Goal: Answer question/provide support: Share knowledge or assist other users

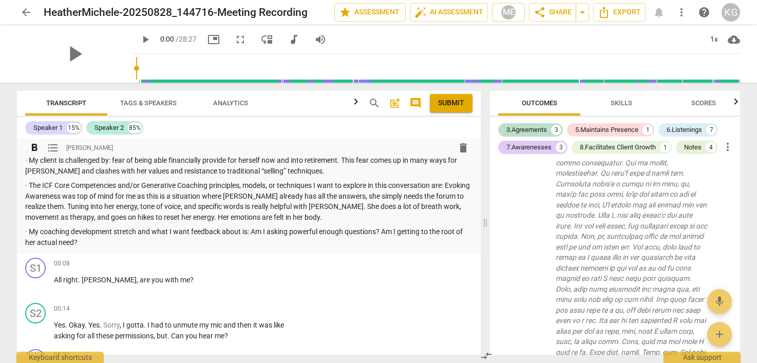
scroll to position [60, 0]
click at [539, 133] on div "3.Agreements" at bounding box center [526, 130] width 41 height 10
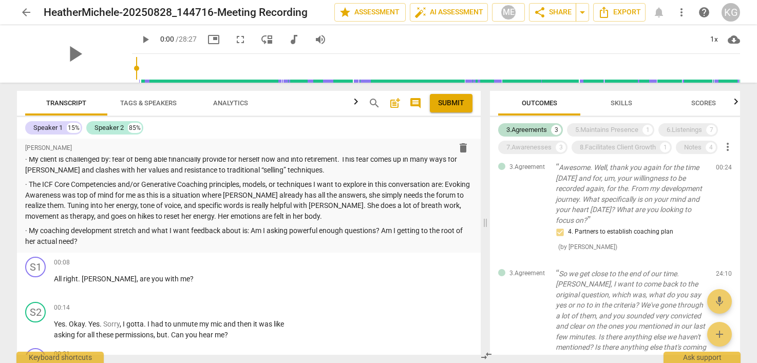
scroll to position [0, 0]
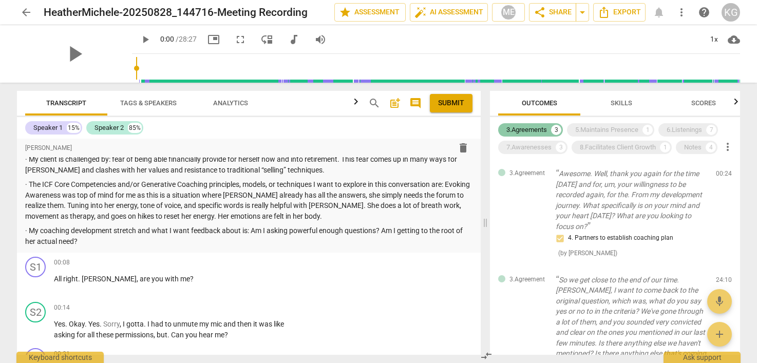
click at [538, 128] on div "3.Agreements" at bounding box center [526, 130] width 41 height 10
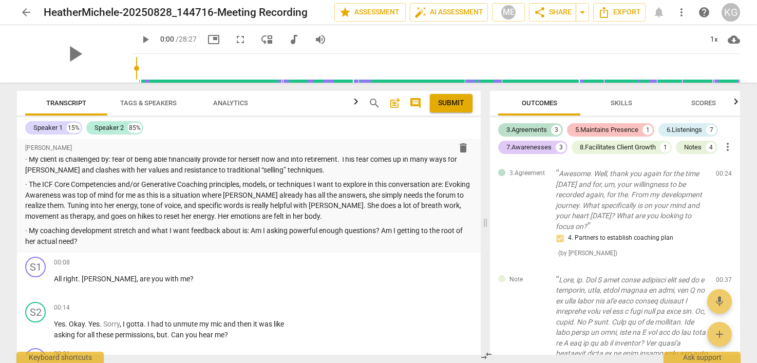
click at [608, 132] on div "5.Maintains Presence" at bounding box center [606, 130] width 63 height 10
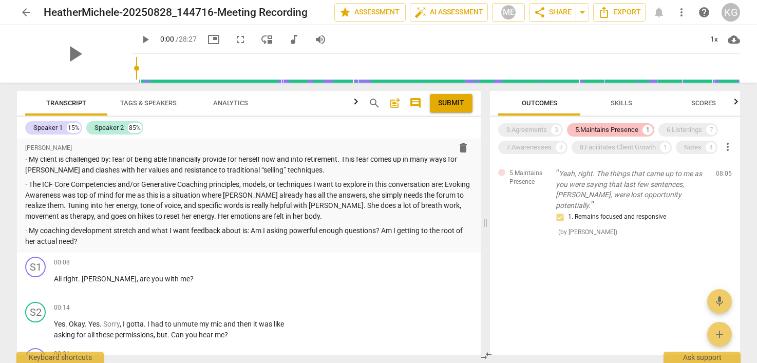
click at [607, 132] on div "5.Maintains Presence" at bounding box center [606, 130] width 63 height 10
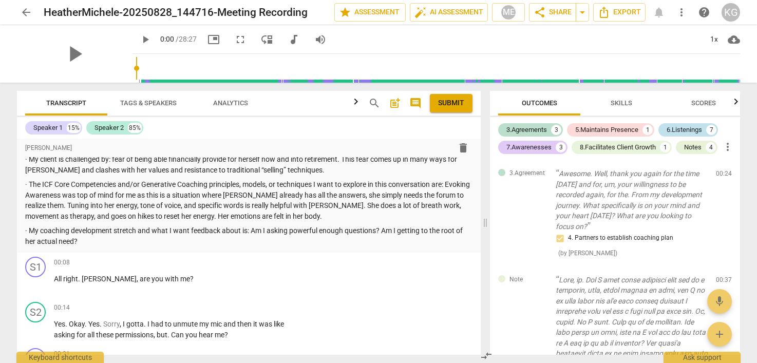
click at [681, 128] on div "6.Listenings" at bounding box center [684, 130] width 35 height 10
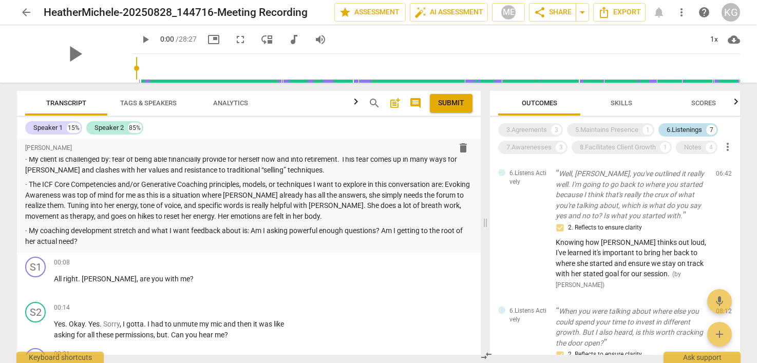
click at [680, 128] on div "6.Listenings" at bounding box center [684, 130] width 35 height 10
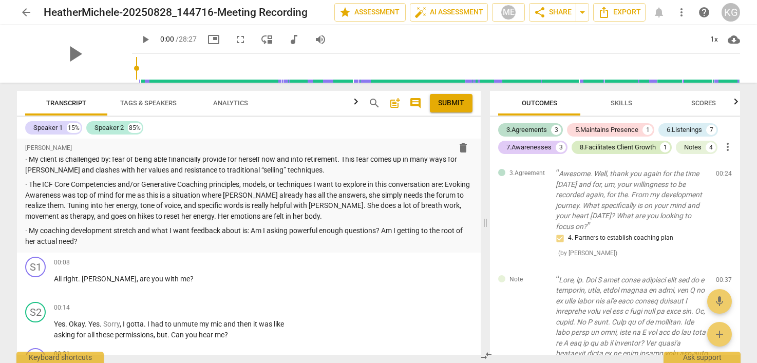
click at [619, 143] on div "8.Facilitates Client Growth" at bounding box center [618, 147] width 76 height 10
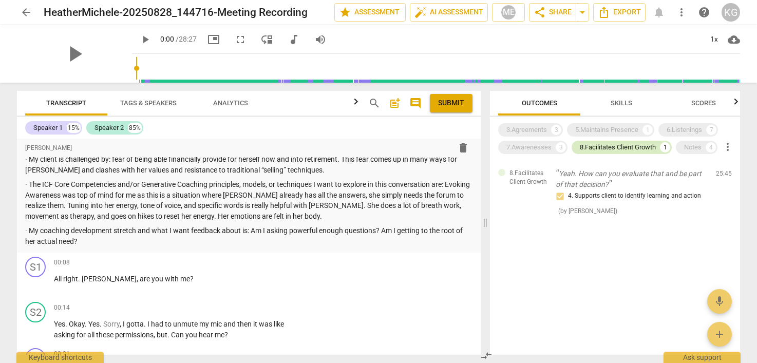
click at [619, 143] on div "8.Facilitates Client Growth" at bounding box center [618, 147] width 76 height 10
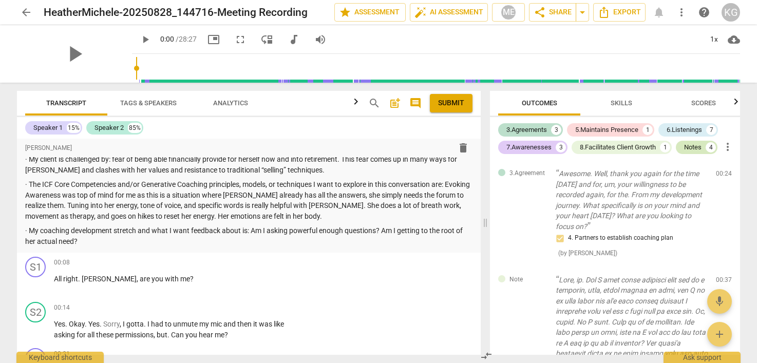
click at [695, 142] on div "Notes" at bounding box center [692, 147] width 17 height 10
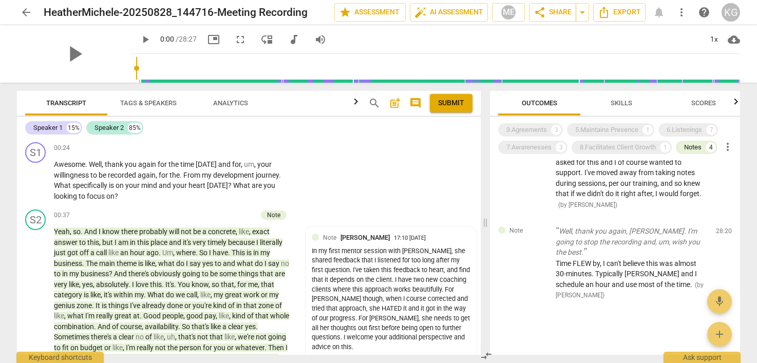
scroll to position [353, 0]
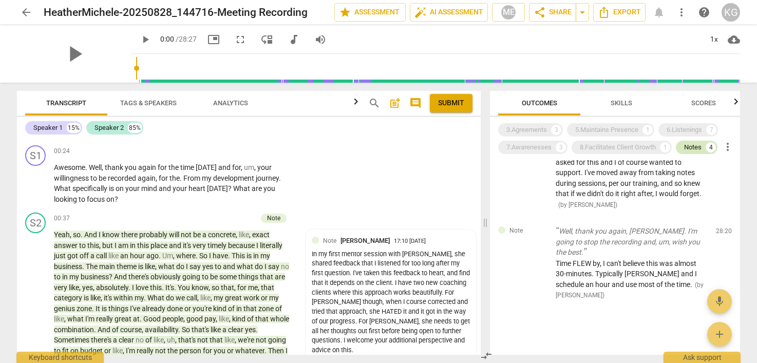
click at [698, 144] on div "Notes" at bounding box center [692, 147] width 17 height 10
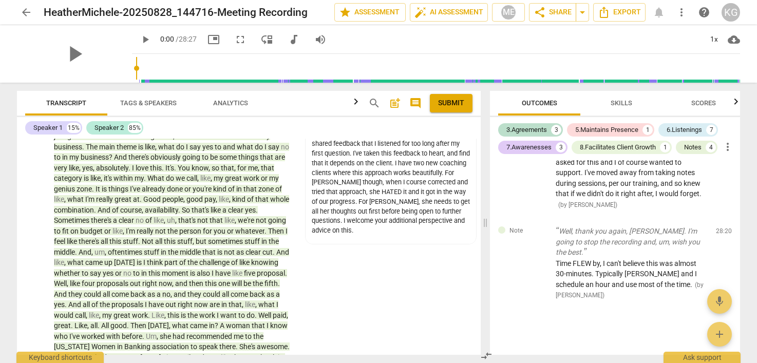
scroll to position [407, 0]
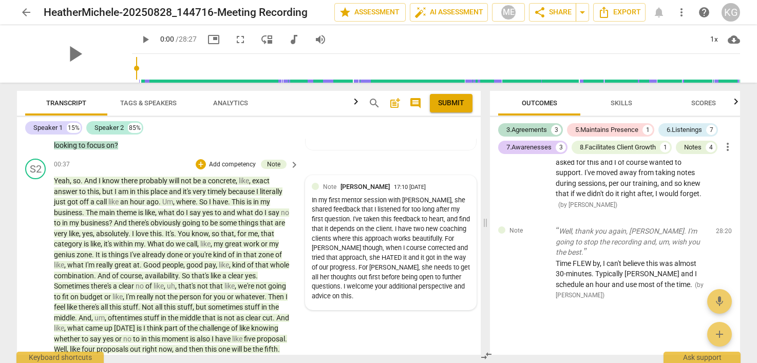
click at [379, 223] on div "In my first mentor session with [PERSON_NAME], she shared feedback that I liste…" at bounding box center [391, 249] width 158 height 106
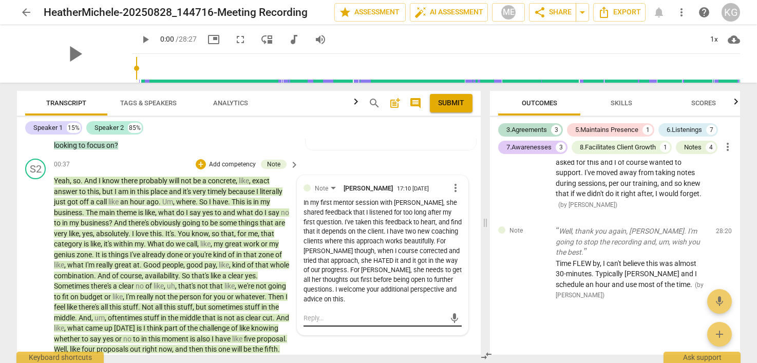
click at [330, 323] on textarea at bounding box center [375, 318] width 142 height 10
type textarea "W"
type textarea "We"
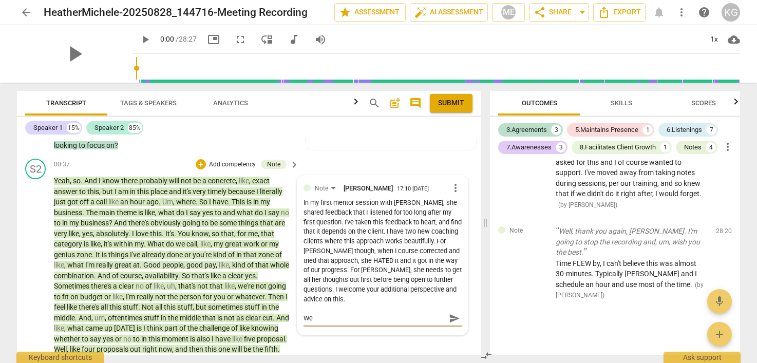
type textarea "We"
type textarea "We c"
type textarea "We ca"
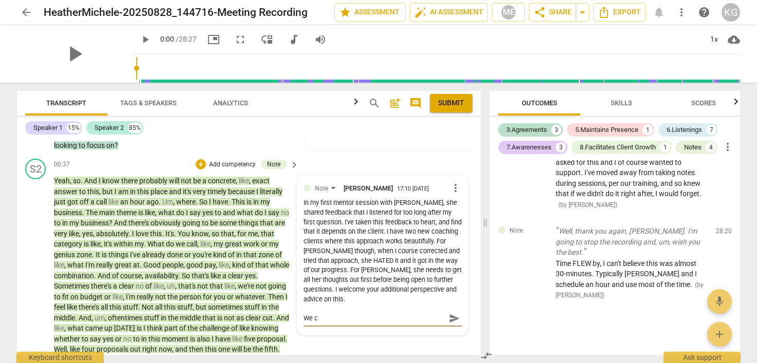
type textarea "We ca"
type textarea "We can"
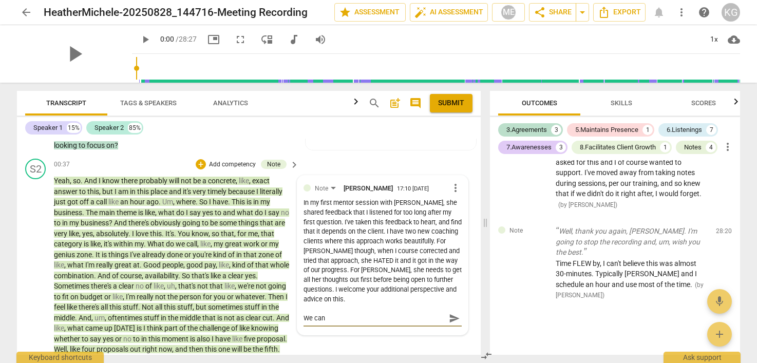
type textarea "We can d"
type textarea "We can de"
type textarea "We can def"
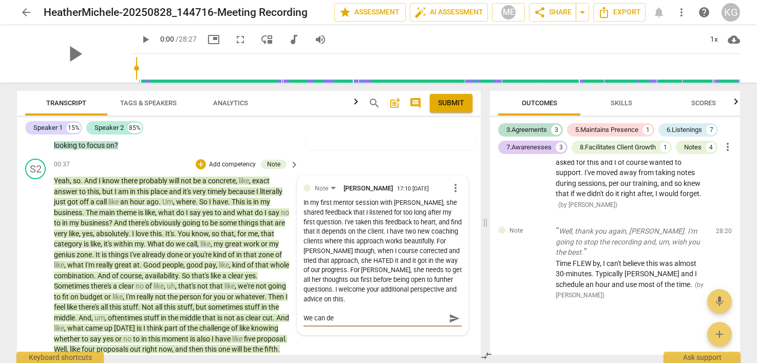
type textarea "We can def"
type textarea "We can defi"
type textarea "We can defin"
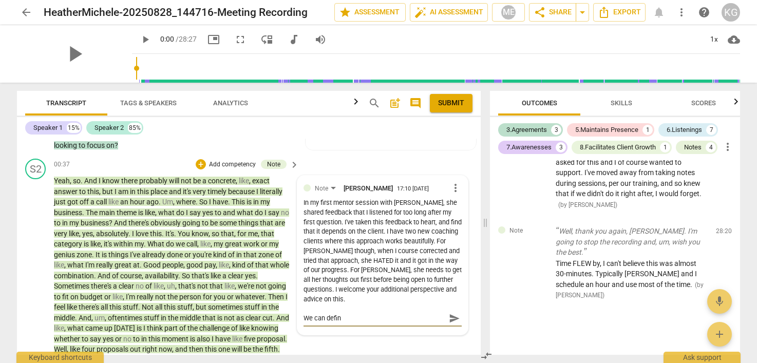
type textarea "We can defini"
type textarea "We can definit"
type textarea "We can definite"
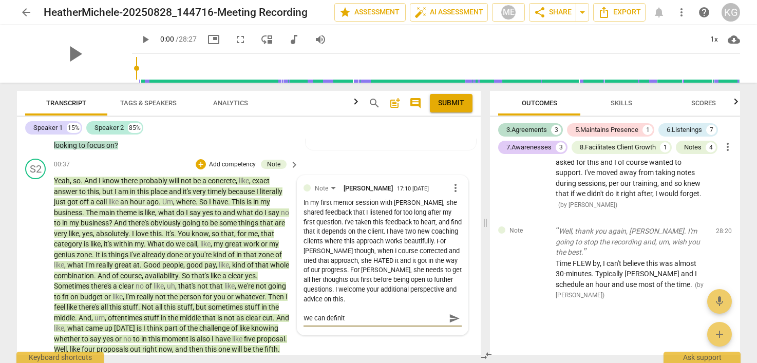
type textarea "We can definite"
type textarea "We can definitel"
type textarea "We can definitely"
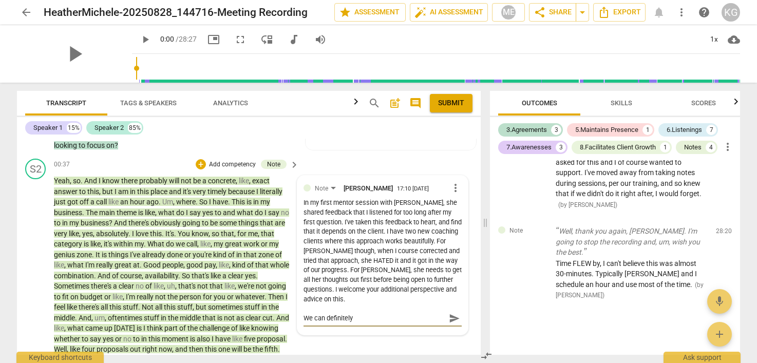
type textarea "We can definitely"
type textarea "We can definitely e"
type textarea "We can definitely ex"
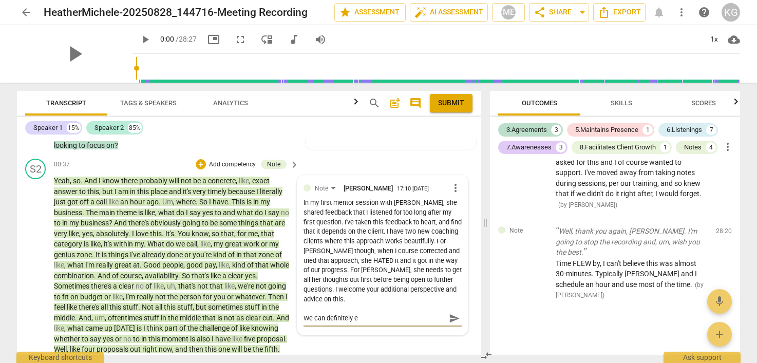
type textarea "We can definitely ex"
type textarea "We can definitely exp"
type textarea "We can definitely expl"
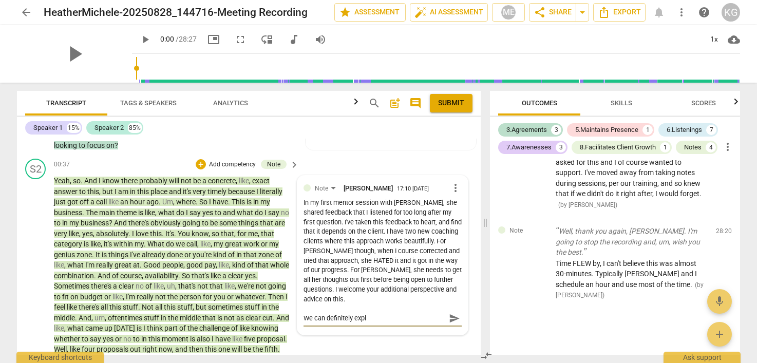
type textarea "We can definitely explo"
type textarea "We can definitely explor"
type textarea "We can definitely explore"
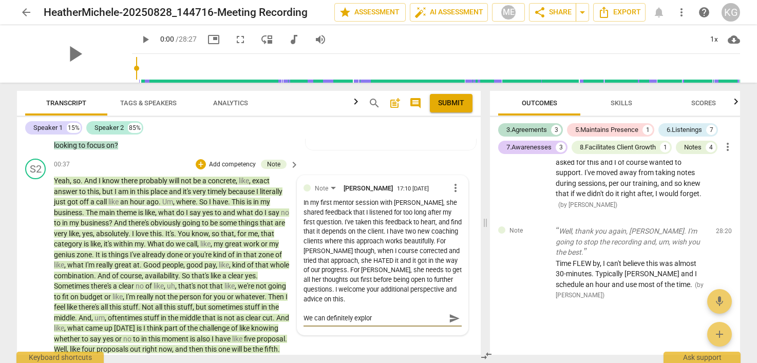
type textarea "We can definitely explore"
type textarea "We can definitely explore t"
type textarea "We can definitely explore th"
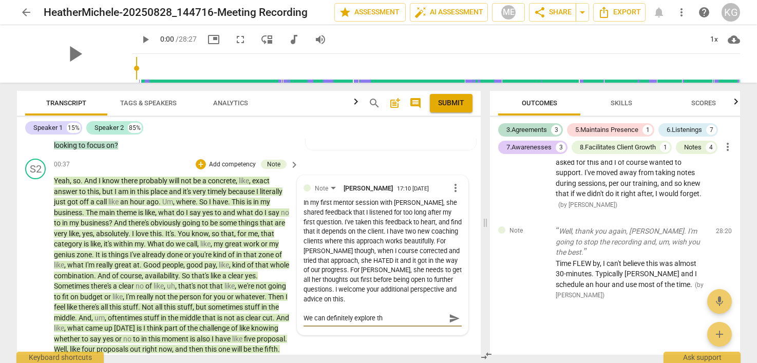
type textarea "We can definitely explore thi"
type textarea "We can definitely explore this"
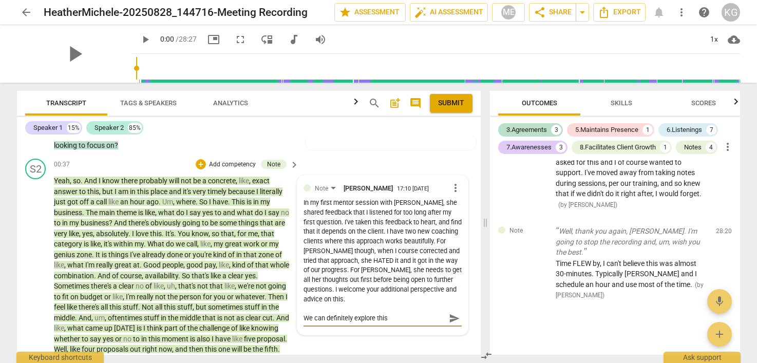
type textarea "We can definitely explore this"
type textarea "We can definitely explore this w"
type textarea "We can definitely explore this we"
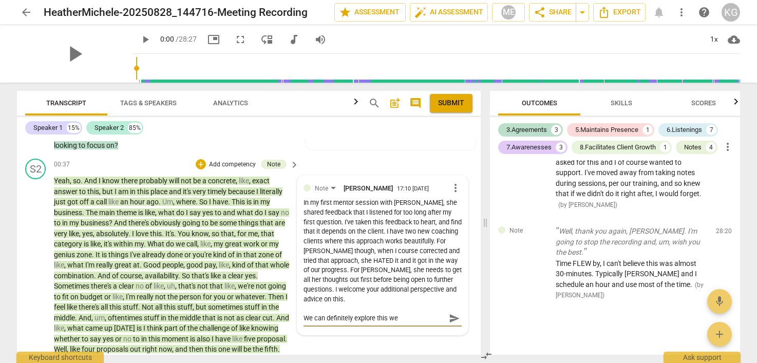
type textarea "We can definitely explore this w"
type textarea "We can definitely explore this"
type textarea "We can definitely explore this w"
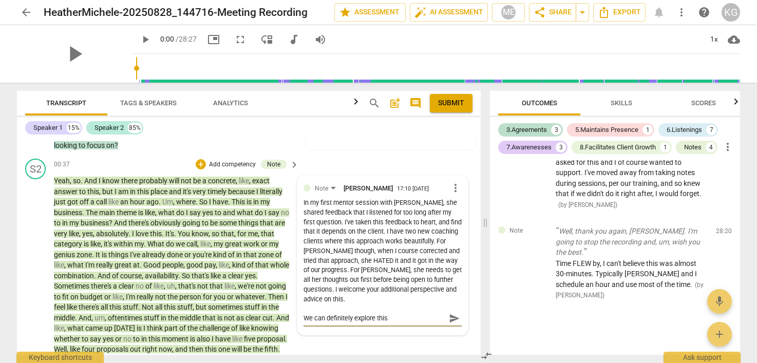
type textarea "We can definitely explore this w"
type textarea "We can definitely explore this wh"
type textarea "We can definitely explore this whe"
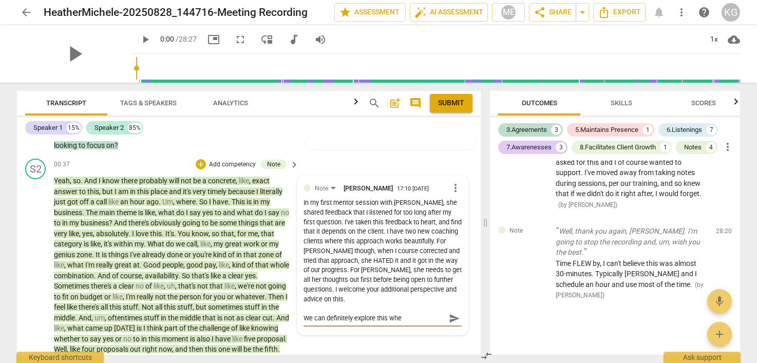
type textarea "We can definitely explore this when"
type textarea "We can definitely explore this when w"
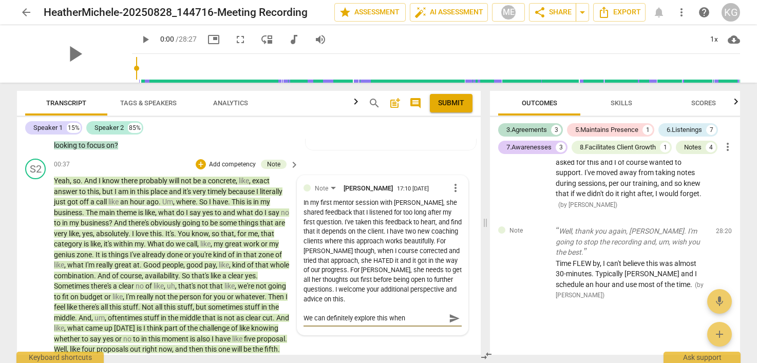
type textarea "We can definitely explore this when w"
type textarea "We can definitely explore this when we"
type textarea "We can definitely explore this when we m"
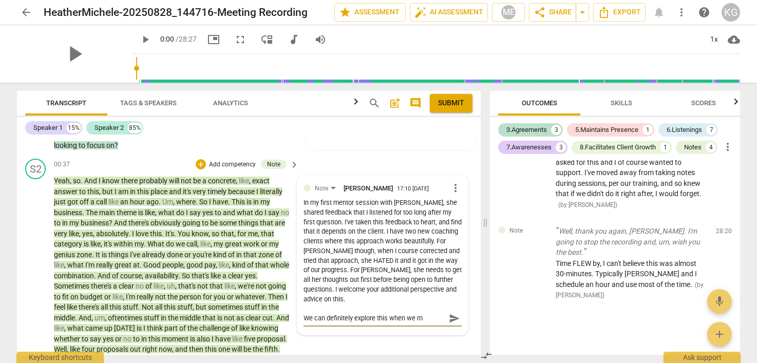
type textarea "We can definitely explore this when we me"
type textarea "We can definitely explore this when we mee"
type textarea "We can definitely explore this when we meet"
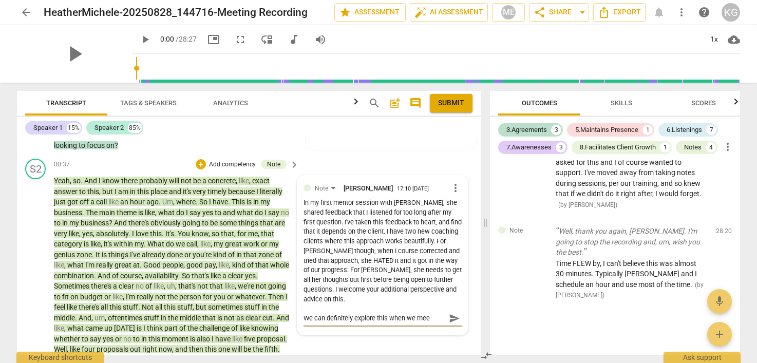
type textarea "We can definitely explore this when we meet"
type textarea "We can definitely explore this when we meet!"
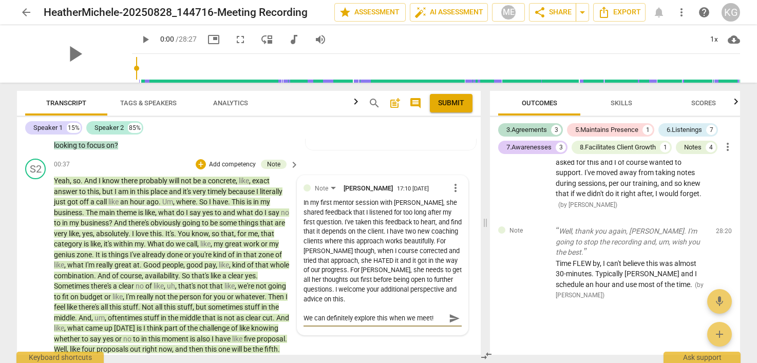
click at [452, 324] on span "send" at bounding box center [454, 318] width 11 height 11
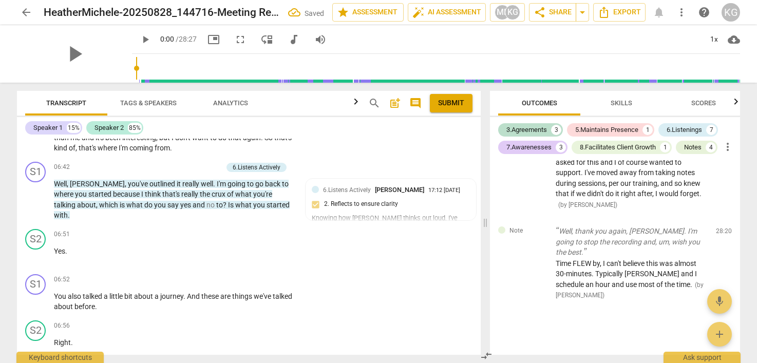
scroll to position [1398, 0]
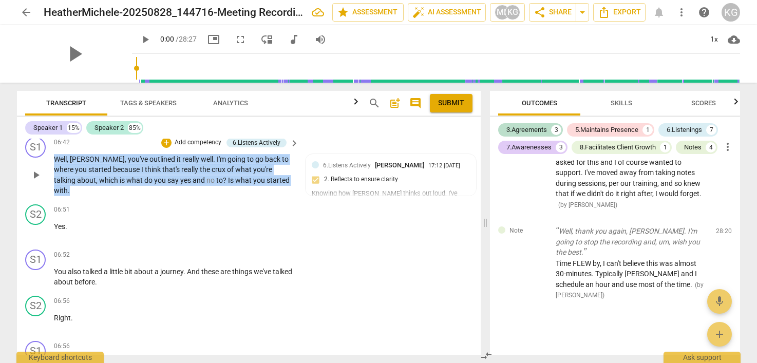
drag, startPoint x: 288, startPoint y: 202, endPoint x: 36, endPoint y: 180, distance: 252.6
click at [36, 180] on div "S1 play_arrow pause 06:42 + Add competency 6.Listens Actively keyboard_arrow_ri…" at bounding box center [249, 166] width 464 height 67
click at [164, 148] on div "+" at bounding box center [166, 143] width 10 height 10
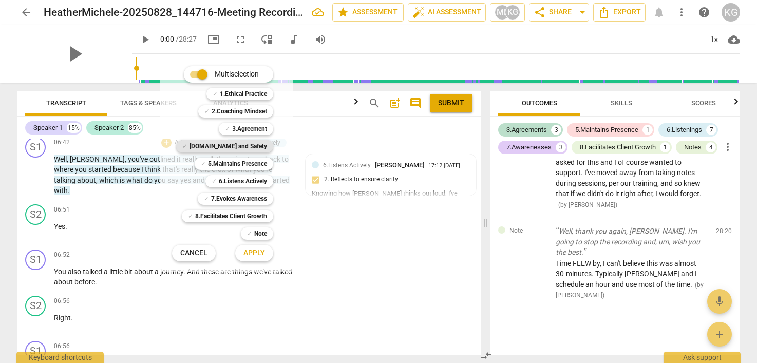
click at [248, 149] on b "[DOMAIN_NAME] and Safety" at bounding box center [229, 146] width 78 height 12
click at [248, 164] on b "5.Maintains Presence" at bounding box center [237, 164] width 59 height 12
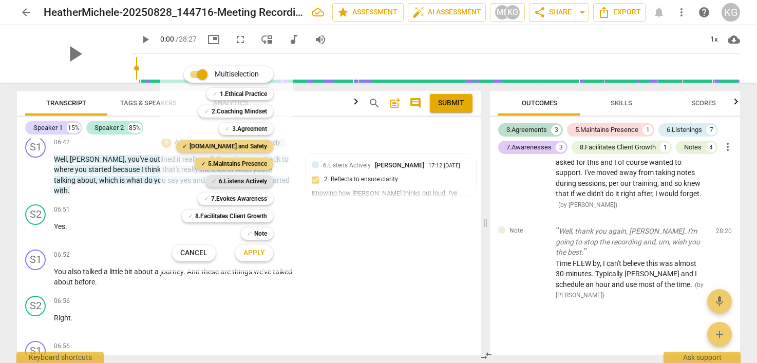
click at [248, 181] on b "6.Listens Actively" at bounding box center [243, 181] width 48 height 12
click at [259, 256] on span "Apply" at bounding box center [254, 253] width 22 height 10
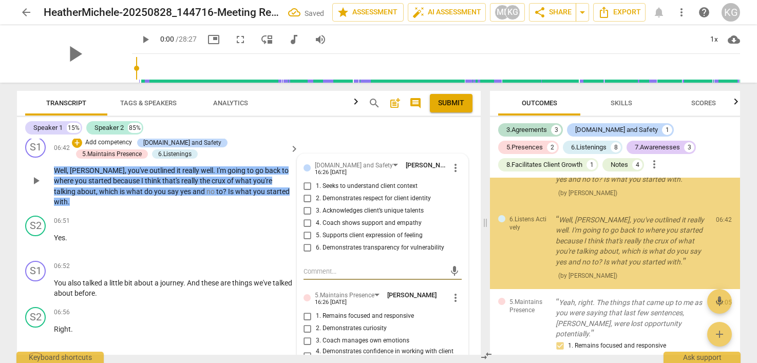
scroll to position [1368, 0]
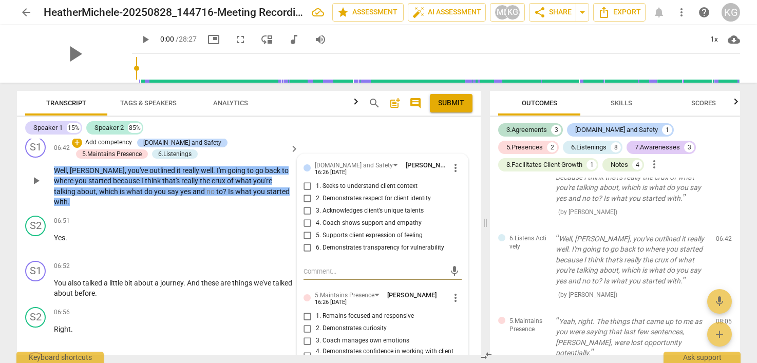
click at [307, 242] on input "5. Supports client expression of feeling" at bounding box center [307, 236] width 16 height 12
checkbox input "true"
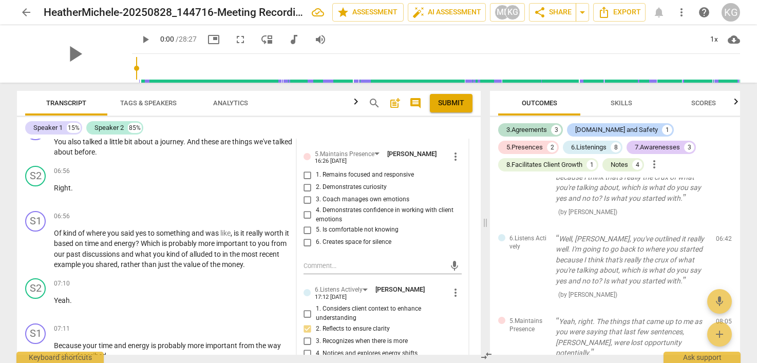
scroll to position [1542, 0]
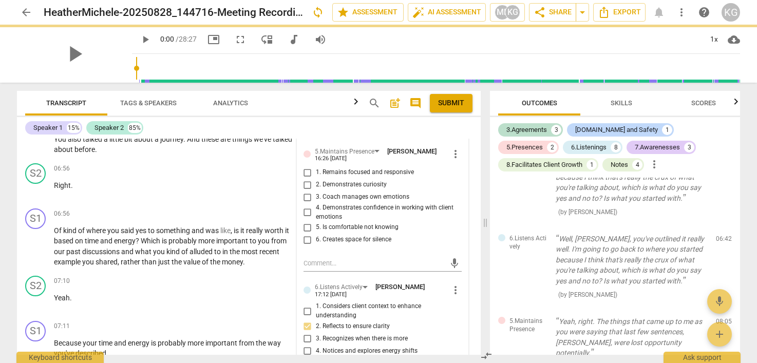
click at [305, 179] on input "1. Remains focused and responsive" at bounding box center [307, 172] width 16 height 12
checkbox input "true"
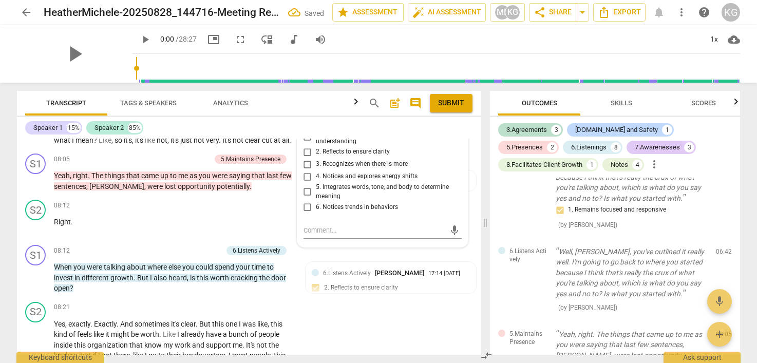
scroll to position [1884, 0]
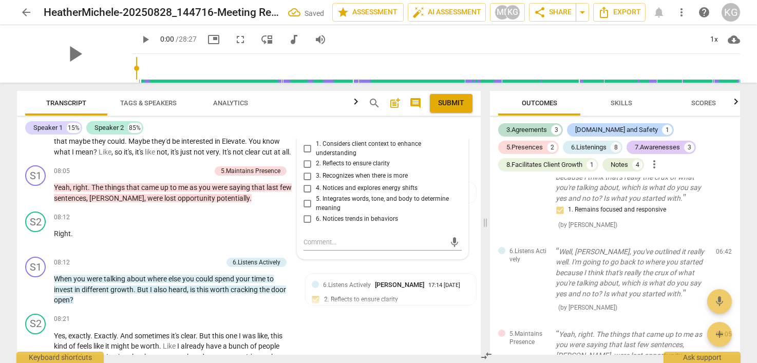
click at [307, 170] on input "2. Reflects to ensure clarity" at bounding box center [307, 164] width 16 height 12
checkbox input "true"
click at [177, 192] on span "to" at bounding box center [174, 187] width 8 height 8
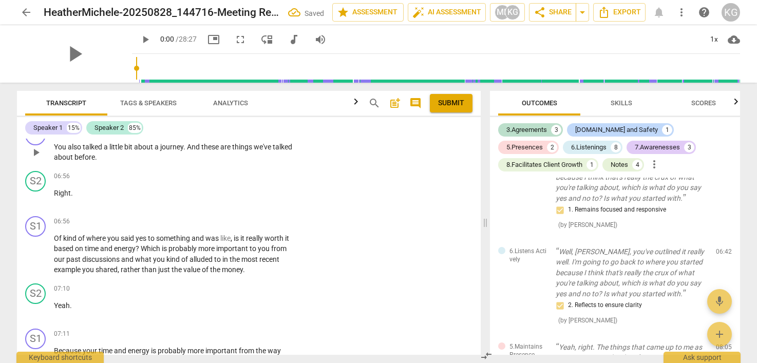
scroll to position [1536, 0]
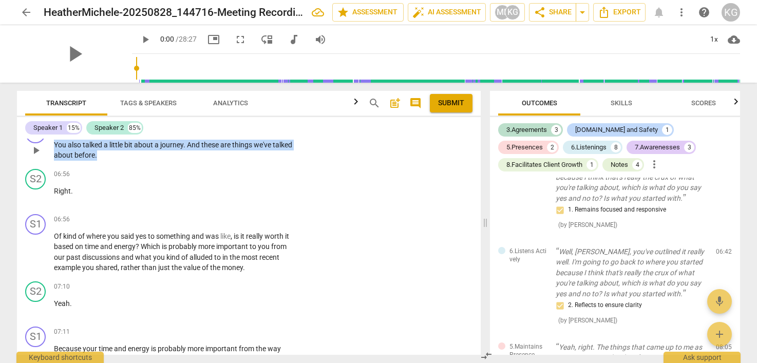
drag, startPoint x: 131, startPoint y: 169, endPoint x: 44, endPoint y: 159, distance: 87.9
click at [43, 159] on div "S1 play_arrow pause 06:52 + Add competency keyboard_arrow_right You also talked…" at bounding box center [249, 142] width 464 height 46
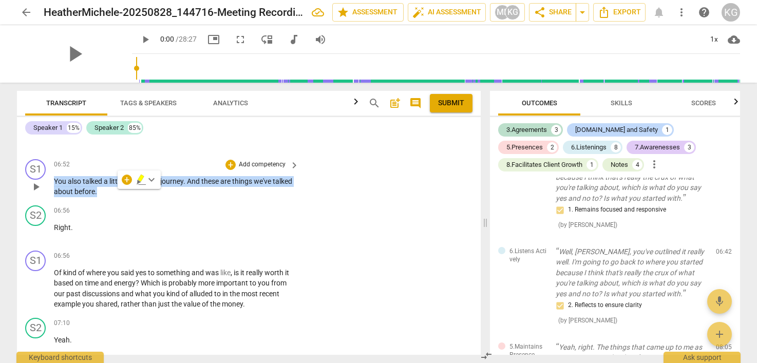
scroll to position [1491, 0]
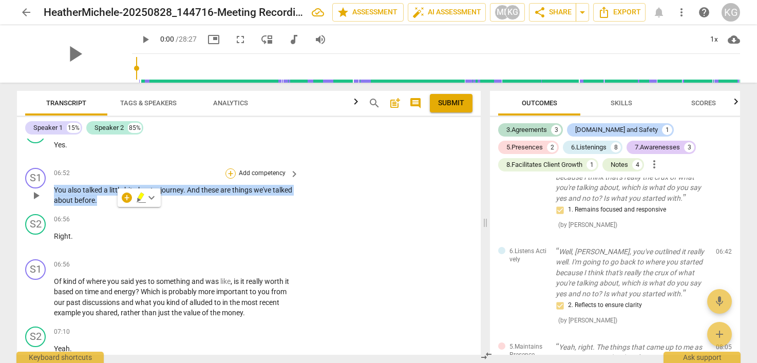
click at [233, 179] on div "+" at bounding box center [230, 173] width 10 height 10
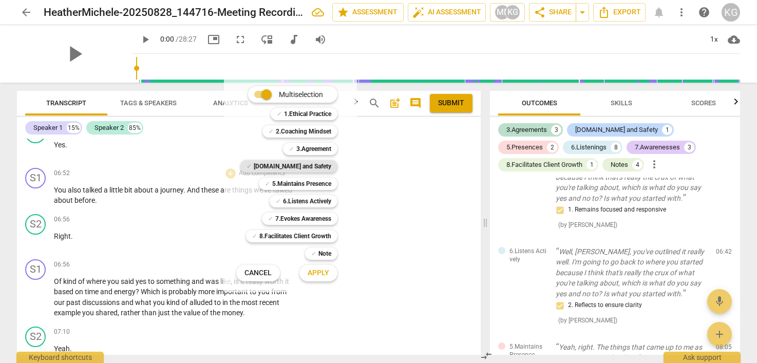
click at [304, 164] on b "[DOMAIN_NAME] and Safety" at bounding box center [293, 166] width 78 height 12
click at [304, 198] on b "6.Listens Actively" at bounding box center [307, 201] width 48 height 12
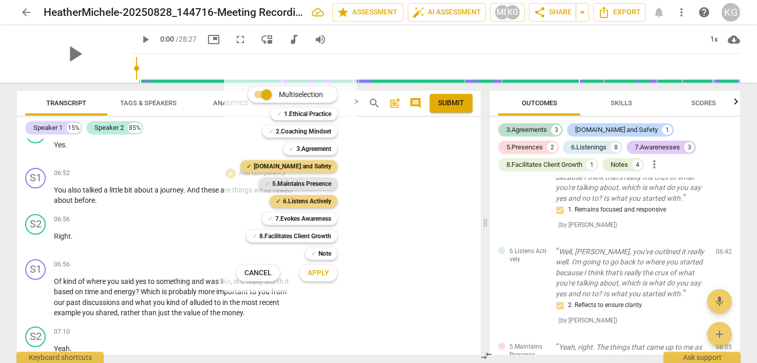
click at [301, 186] on b "5.Maintains Presence" at bounding box center [301, 184] width 59 height 12
click at [320, 275] on span "Apply" at bounding box center [319, 273] width 22 height 10
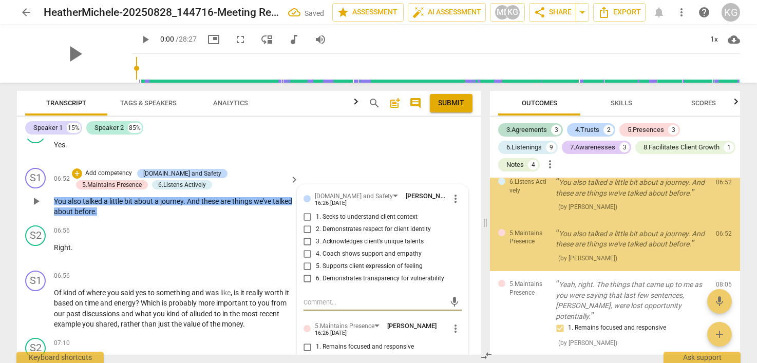
scroll to position [1602, 0]
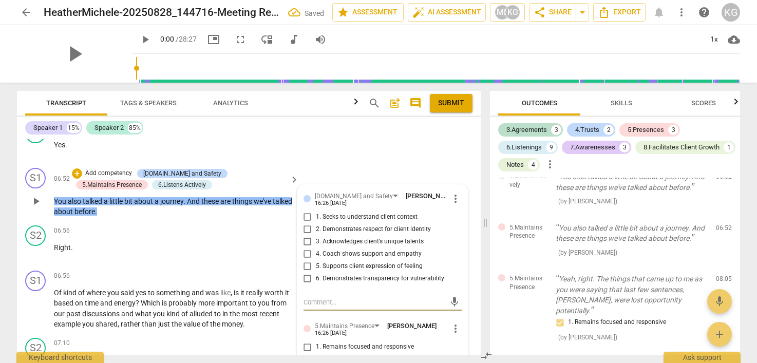
click at [306, 223] on input "1. Seeks to understand client context" at bounding box center [307, 217] width 16 height 12
click at [304, 223] on input "1. Seeks to understand client context" at bounding box center [307, 217] width 16 height 12
checkbox input "false"
click at [304, 236] on input "2. Demonstrates respect for client identity" at bounding box center [307, 229] width 16 height 12
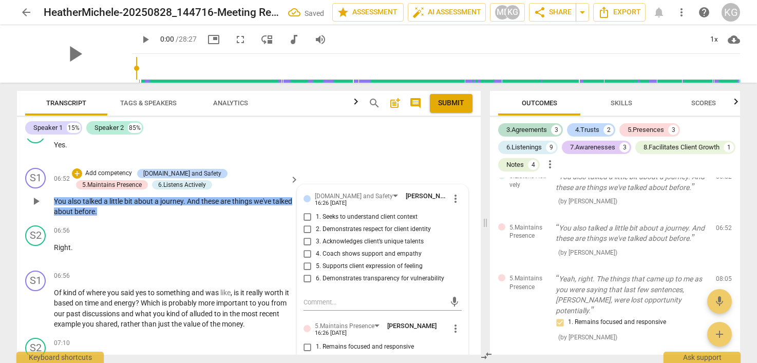
checkbox input "true"
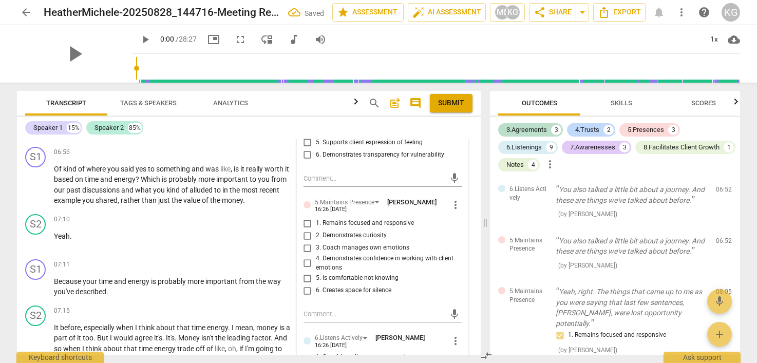
scroll to position [1615, 0]
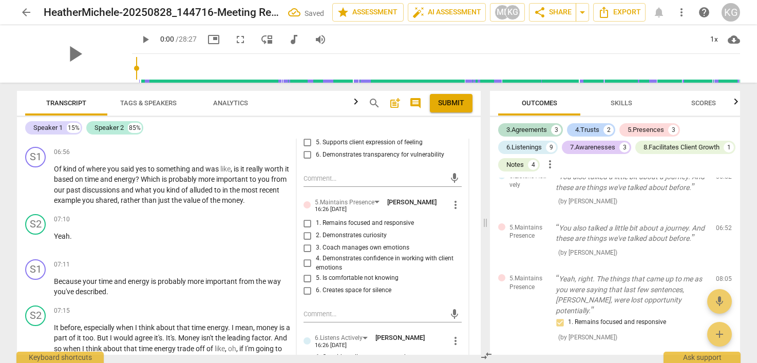
click at [308, 230] on input "1. Remains focused and responsive" at bounding box center [307, 223] width 16 height 12
checkbox input "true"
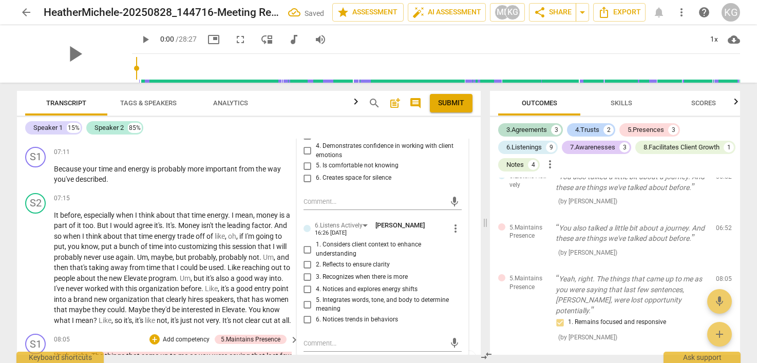
scroll to position [1728, 0]
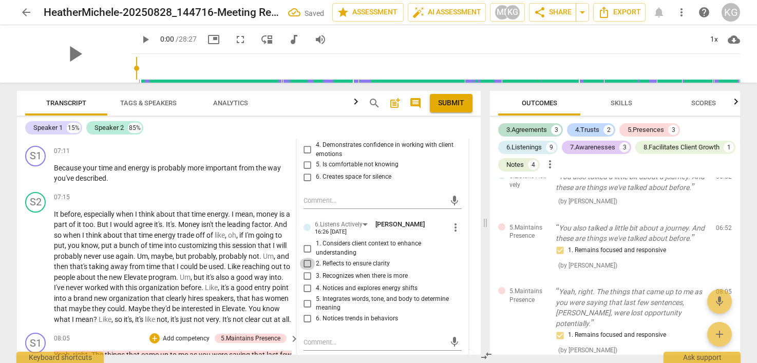
click at [306, 270] on input "2. Reflects to ensure clarity" at bounding box center [307, 264] width 16 height 12
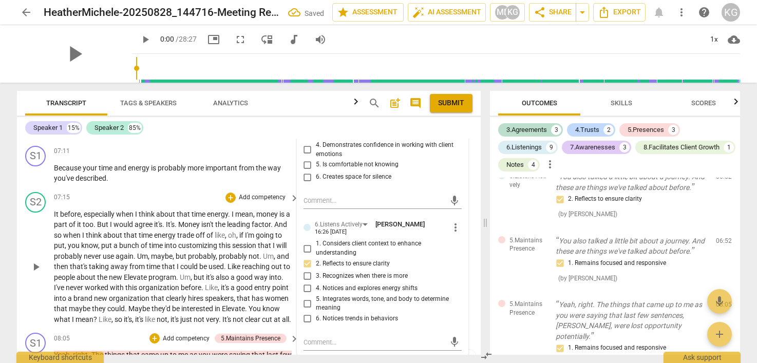
click at [209, 282] on p "It before , especially when I think about that time energy . I mean , money is …" at bounding box center [174, 267] width 240 height 116
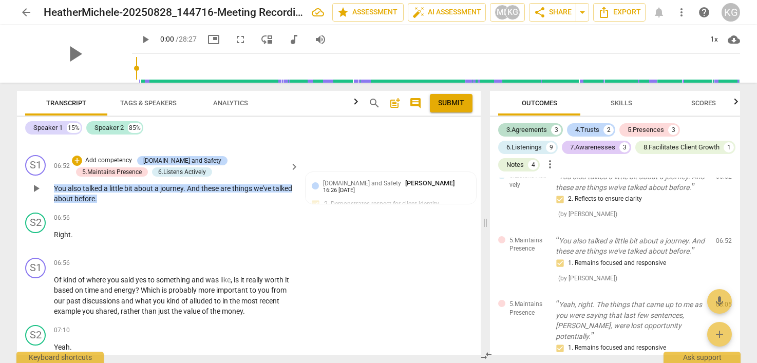
scroll to position [1507, 0]
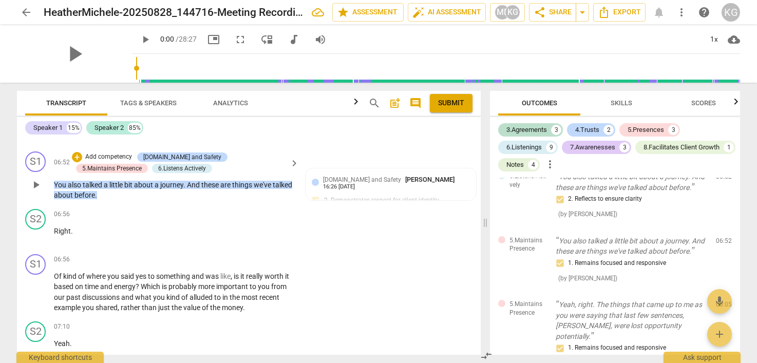
click at [218, 189] on span "these" at bounding box center [210, 185] width 19 height 8
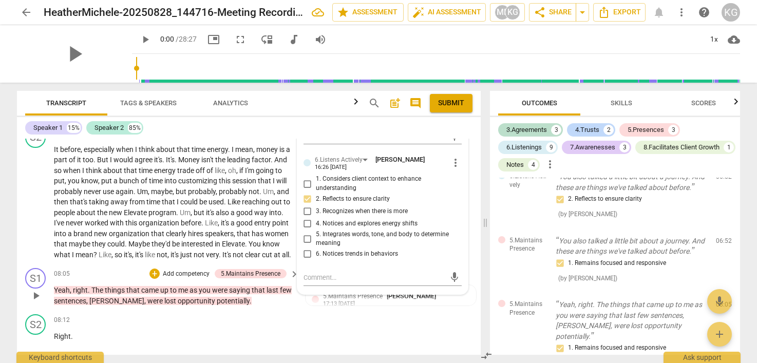
scroll to position [1805, 0]
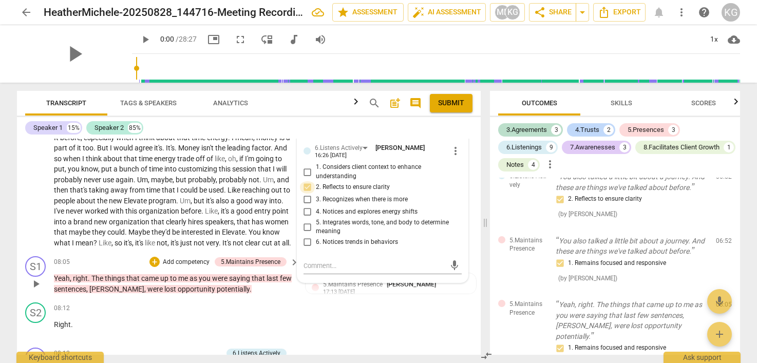
click at [309, 194] on input "2. Reflects to ensure clarity" at bounding box center [307, 187] width 16 height 12
checkbox input "false"
click at [306, 249] on input "6. Notices trends in behaviors" at bounding box center [307, 242] width 16 height 12
checkbox input "true"
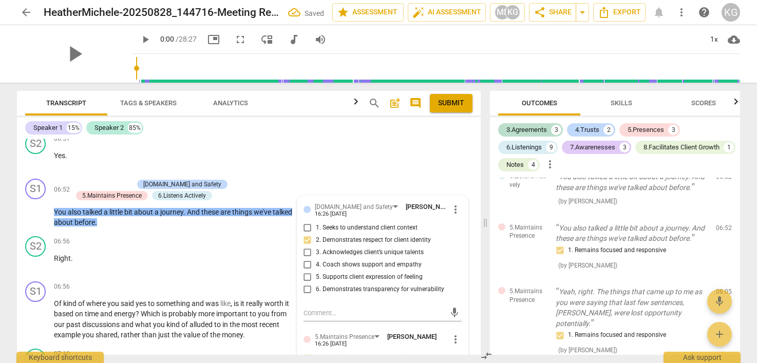
scroll to position [1472, 0]
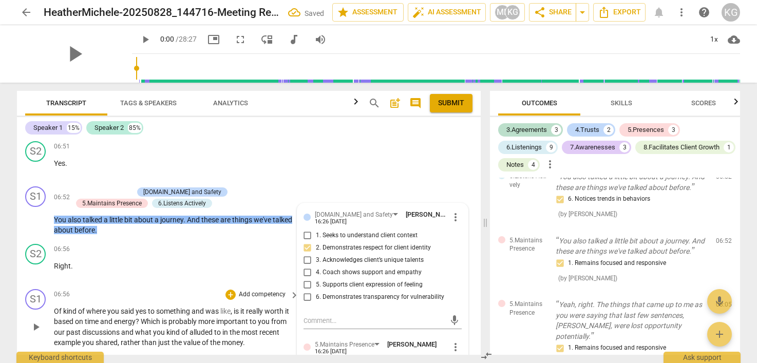
click at [151, 326] on span "Which" at bounding box center [151, 321] width 21 height 8
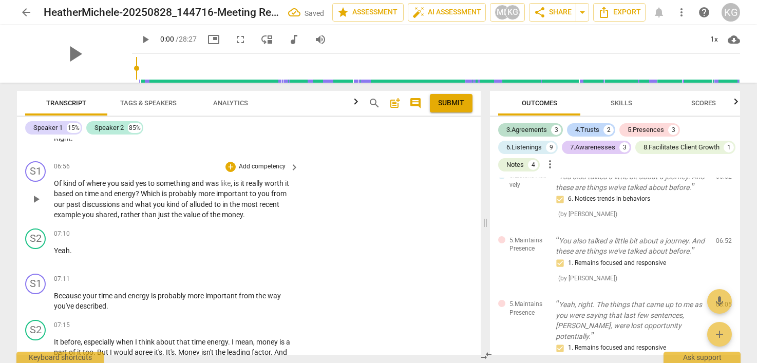
scroll to position [1603, 0]
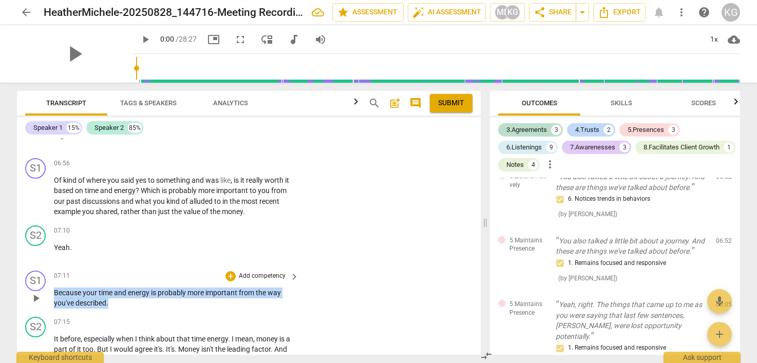
drag, startPoint x: 54, startPoint y: 302, endPoint x: 119, endPoint y: 310, distance: 65.7
click at [120, 309] on p "Because your time and energy is probably more important from the way you've des…" at bounding box center [174, 298] width 240 height 21
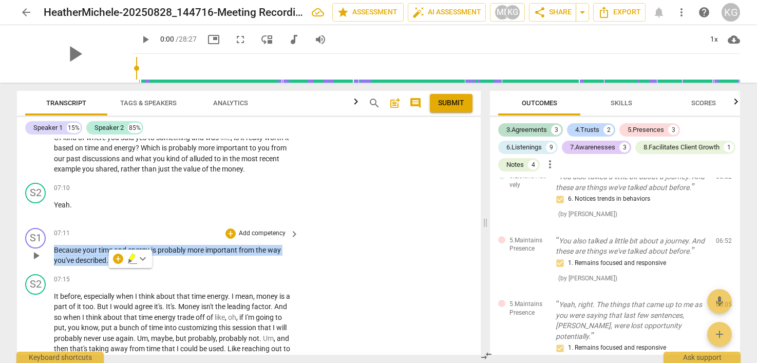
scroll to position [1647, 0]
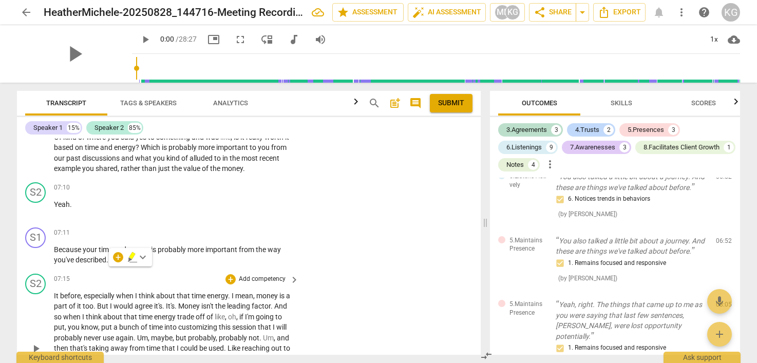
click at [177, 321] on span "energy" at bounding box center [165, 317] width 23 height 8
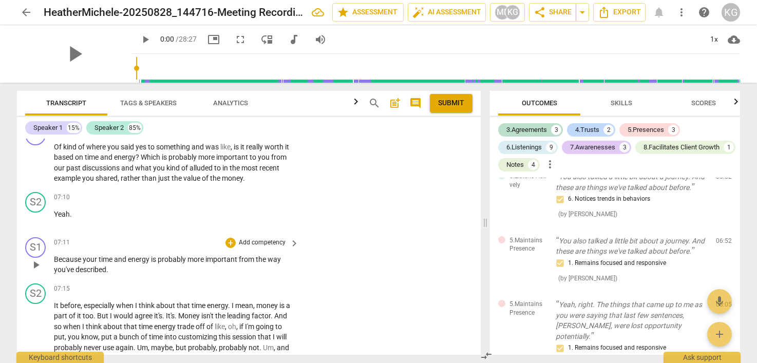
scroll to position [1636, 0]
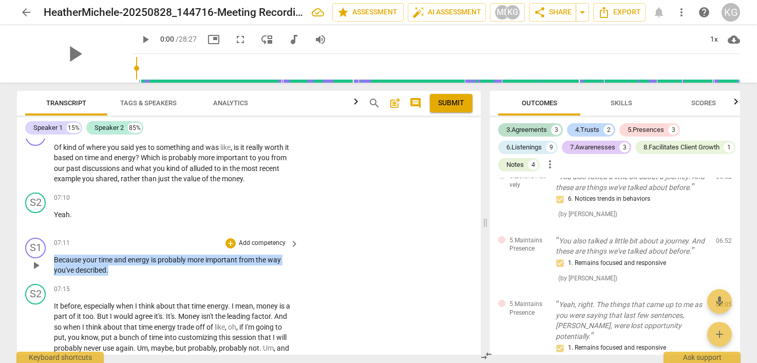
drag, startPoint x: 54, startPoint y: 271, endPoint x: 116, endPoint y: 282, distance: 62.8
click at [115, 276] on p "Because your time and energy is probably more important from the way you've des…" at bounding box center [174, 265] width 240 height 21
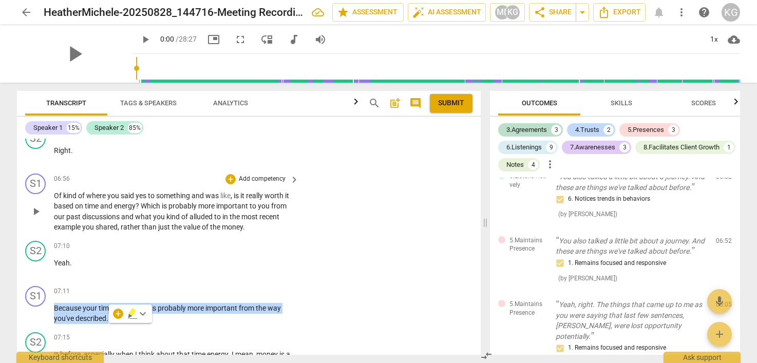
scroll to position [1586, 0]
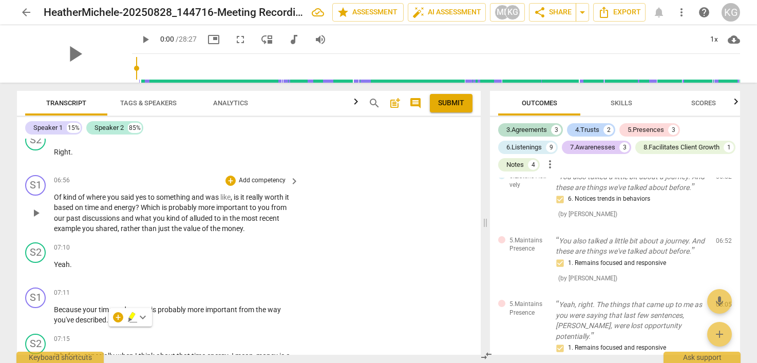
click at [187, 223] on p "Of kind of where you said yes to something and was like , is it really worth it…" at bounding box center [174, 213] width 240 height 42
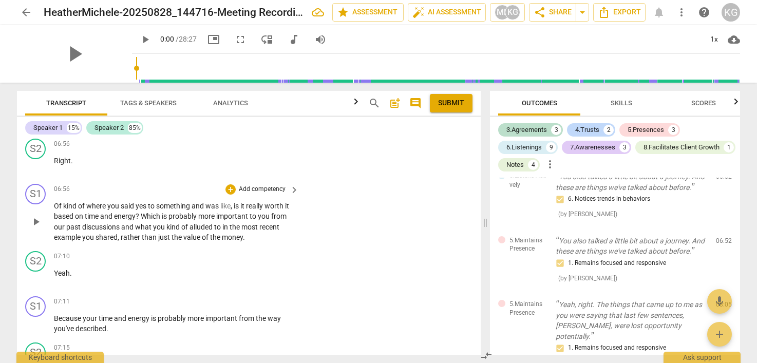
scroll to position [1578, 0]
drag, startPoint x: 140, startPoint y: 225, endPoint x: 239, endPoint y: 242, distance: 100.1
click at [239, 242] on p "Of kind of where you said yes to something and was like , is it really worth it…" at bounding box center [174, 221] width 240 height 42
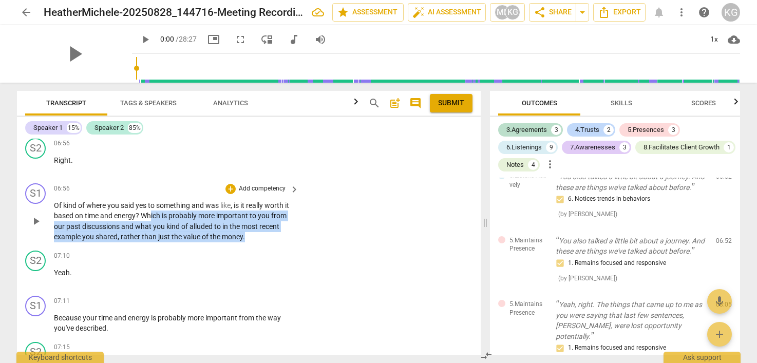
drag, startPoint x: 250, startPoint y: 247, endPoint x: 151, endPoint y: 222, distance: 102.1
click at [151, 222] on p "Of kind of where you said yes to something and was like , is it really worth it…" at bounding box center [174, 221] width 240 height 42
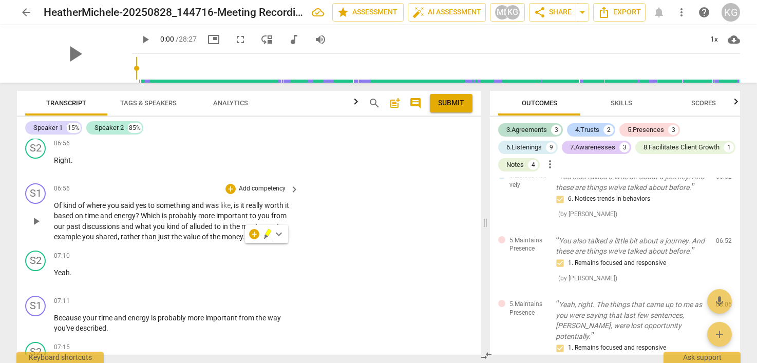
click at [141, 220] on span "Which" at bounding box center [151, 216] width 21 height 8
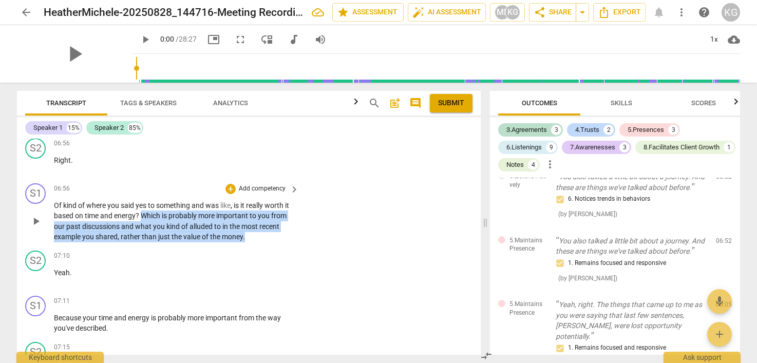
drag, startPoint x: 141, startPoint y: 223, endPoint x: 263, endPoint y: 253, distance: 125.3
click at [263, 247] on div "S1 play_arrow pause 06:56 + Add competency keyboard_arrow_right Of kind of wher…" at bounding box center [249, 212] width 464 height 67
click at [229, 194] on div "+" at bounding box center [230, 189] width 10 height 10
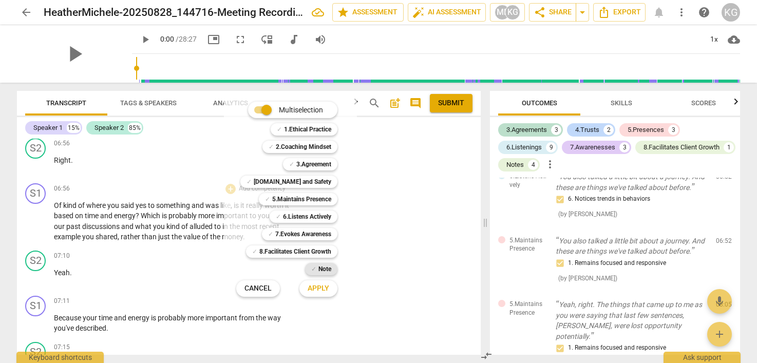
click at [320, 269] on b "Note" at bounding box center [324, 269] width 13 height 12
click at [322, 290] on span "Apply" at bounding box center [319, 289] width 22 height 10
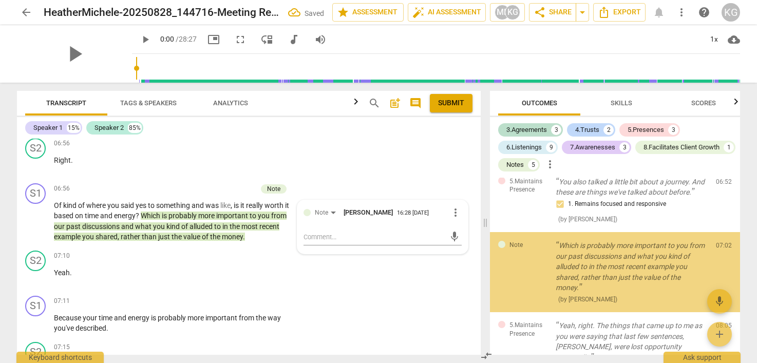
scroll to position [1712, 0]
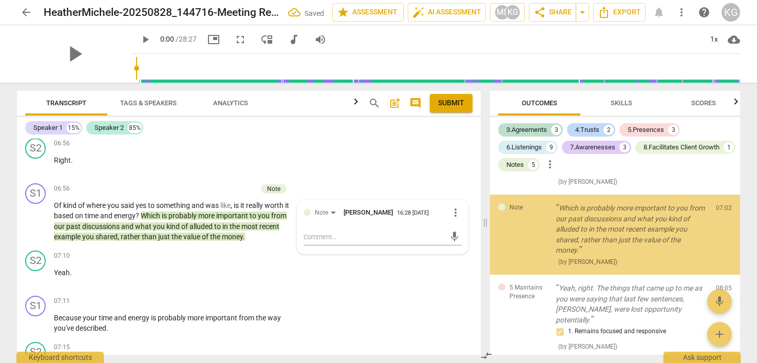
type textarea "h"
type textarea "ha"
type textarea "hat"
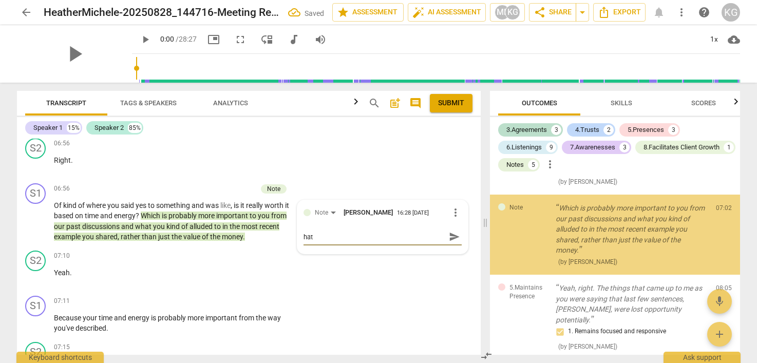
type textarea "hat"
type textarea "ha"
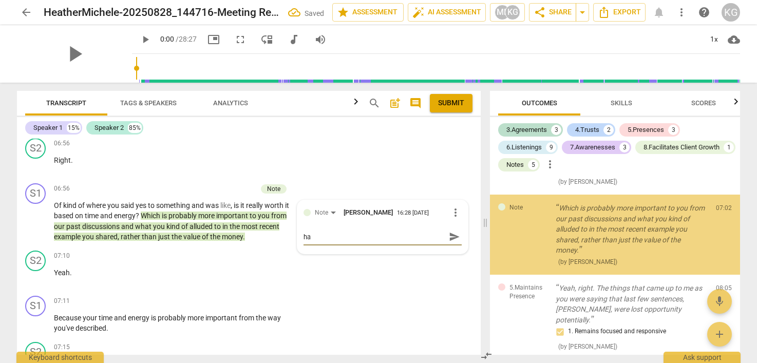
type textarea "h"
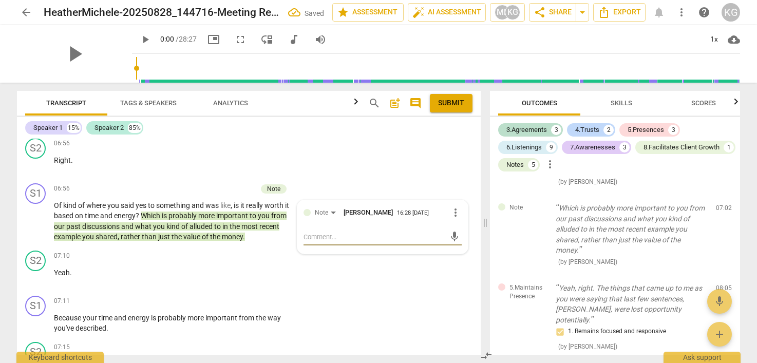
type textarea "W"
type textarea "Wh"
type textarea "Wha"
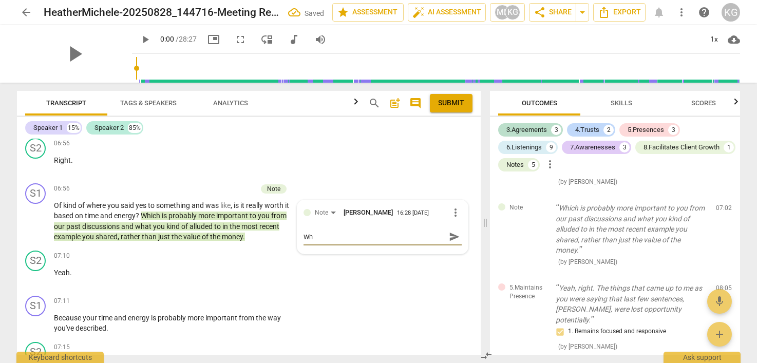
type textarea "Wha"
type textarea "What"
type textarea "What s"
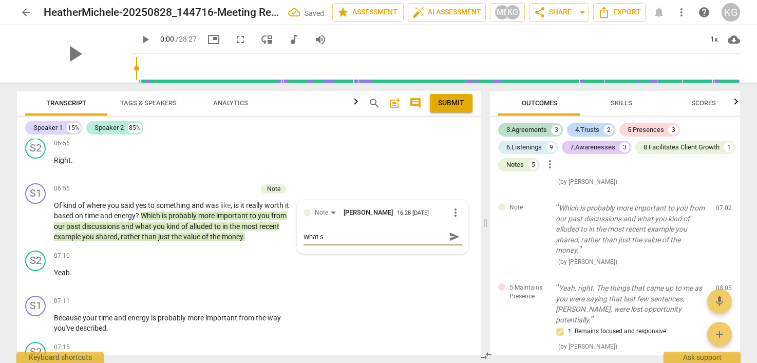
type textarea "What sh"
type textarea "What shi"
type textarea "What shif"
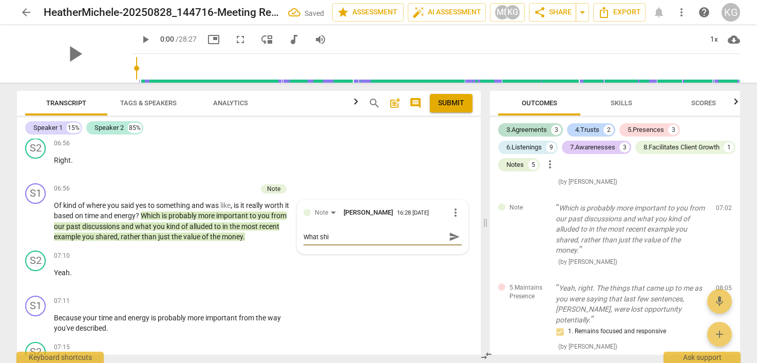
type textarea "What shif"
type textarea "What shift"
type textarea "What shifts"
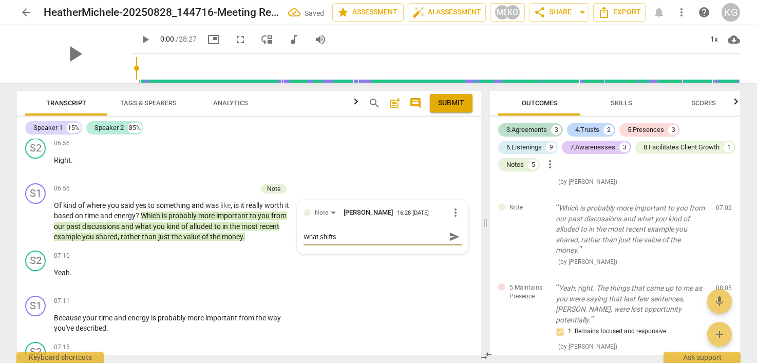
type textarea "What shifts"
type textarea "What shifts i"
type textarea "What shifts if"
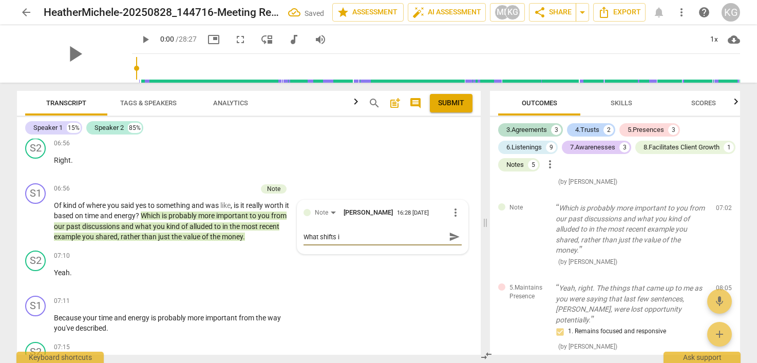
type textarea "What shifts if"
type textarea "What shifts if y"
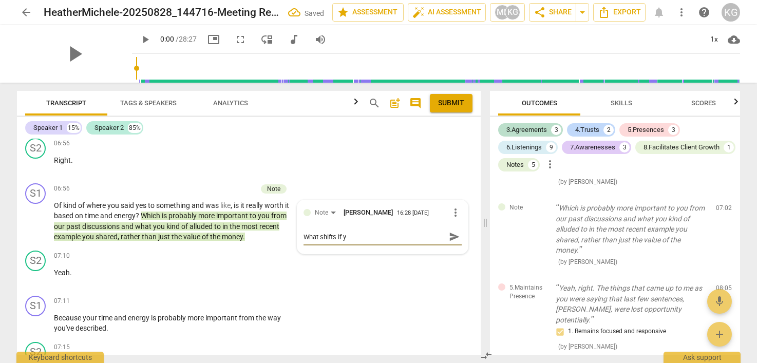
type textarea "What shifts if yo"
type textarea "What shifts if you"
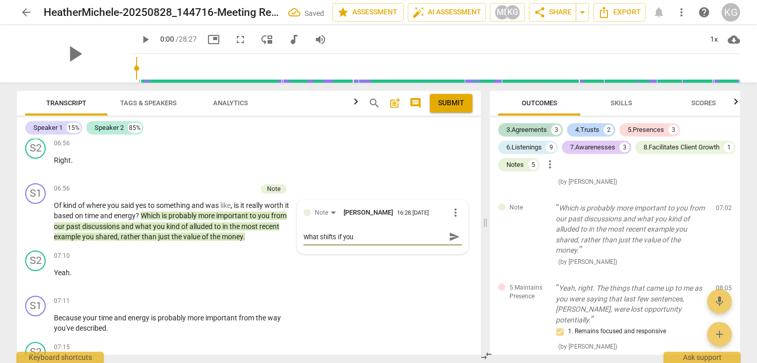
type textarea "What shifts if you"
type textarea "What shifts if you a"
type textarea "What shifts if you as"
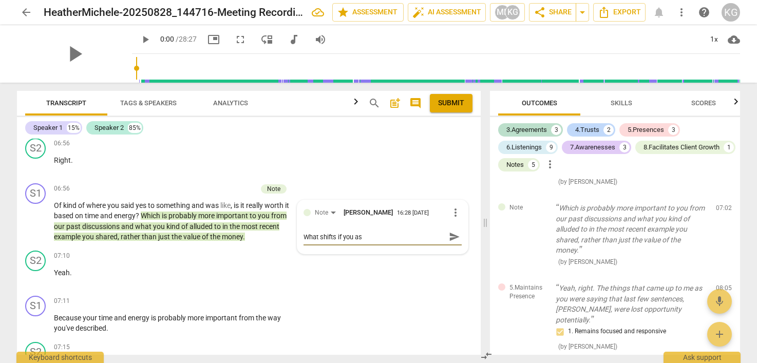
type textarea "What shifts if you ask"
type textarea "What shifts if you ask h"
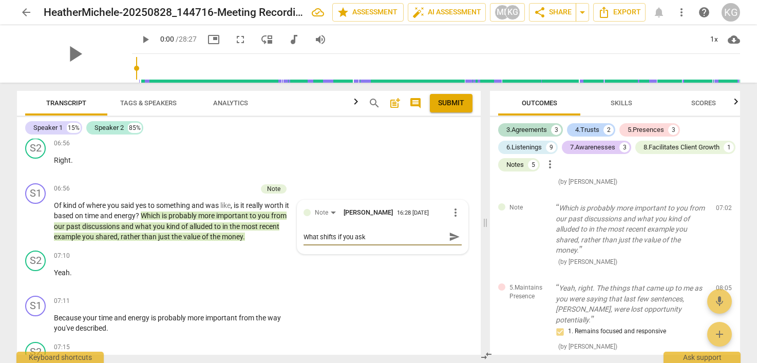
type textarea "What shifts if you ask h"
type textarea "What shifts if you ask hw"
type textarea "What shifts if you ask hwe"
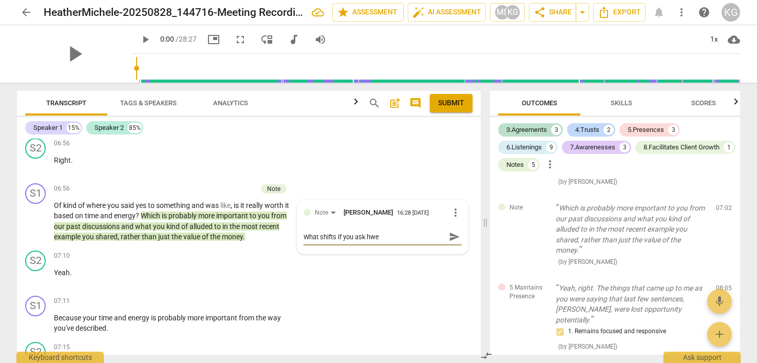
type textarea "What shifts if you ask hw"
type textarea "What shifts if you ask h"
type textarea "What shifts if you ask"
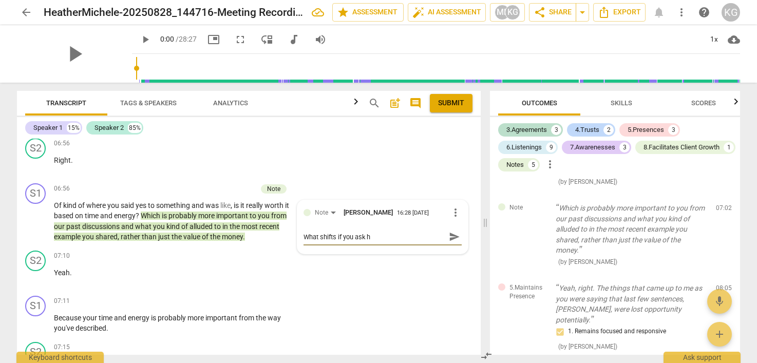
type textarea "What shifts if you ask"
type textarea "What shifts if you ask h"
type textarea "What shifts if you ask he"
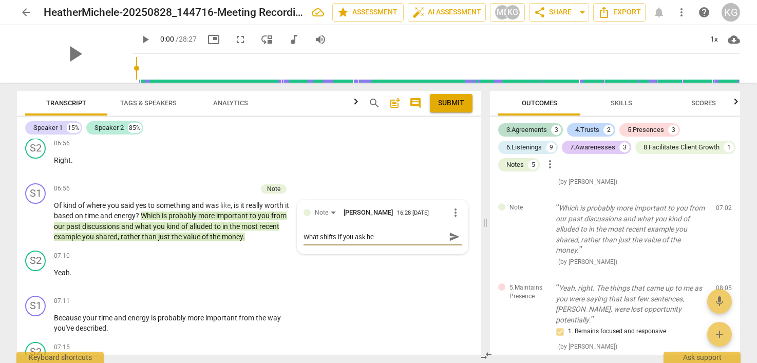
type textarea "What shifts if you ask her"
type textarea "What shifts if you ask her a"
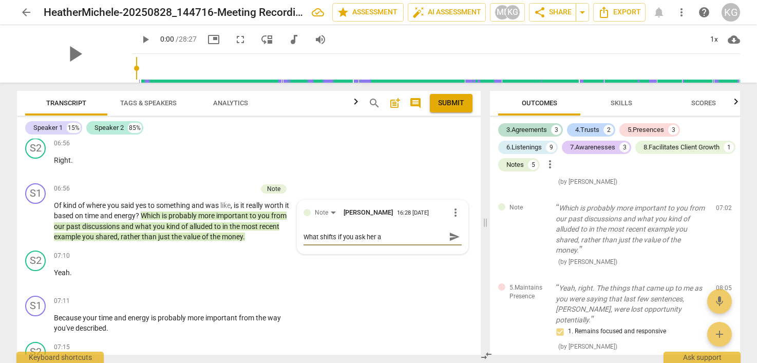
type textarea "What shifts if you ask her a"
type textarea "What shifts if you ask her a q"
type textarea "What shifts if you ask her a qu"
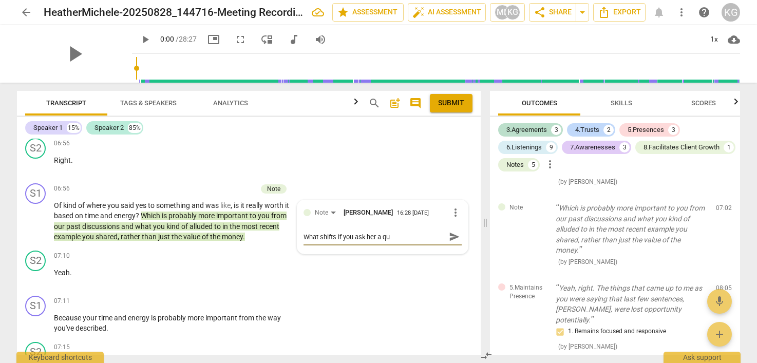
type textarea "What shifts if you ask her a que"
type textarea "What shifts if you ask her a ques"
type textarea "What shifts if you ask her a quest"
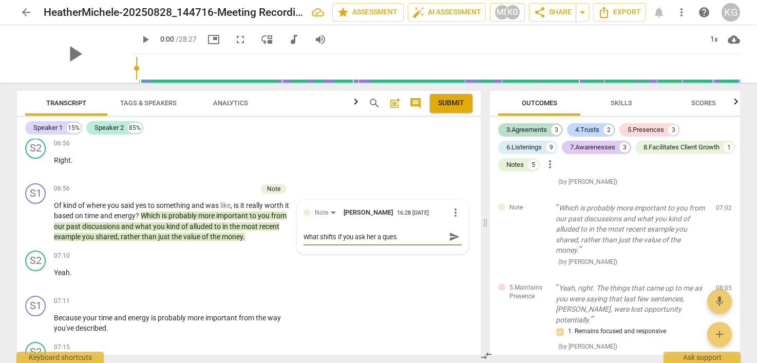
type textarea "What shifts if you ask her a quest"
type textarea "What shifts if you ask her a questi"
type textarea "What shifts if you ask her a questio"
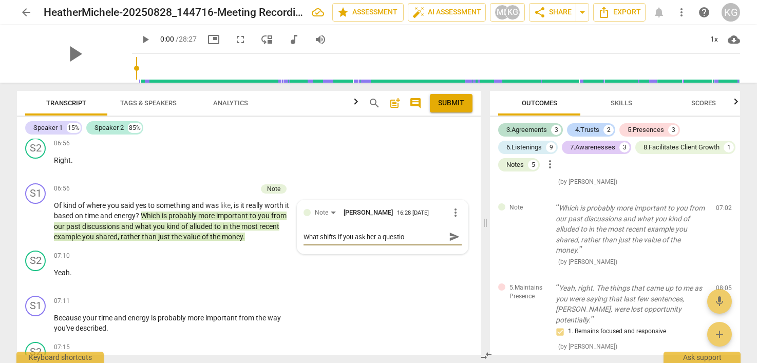
type textarea "What shifts if you ask her a question"
click at [451, 248] on span "send" at bounding box center [454, 241] width 11 height 11
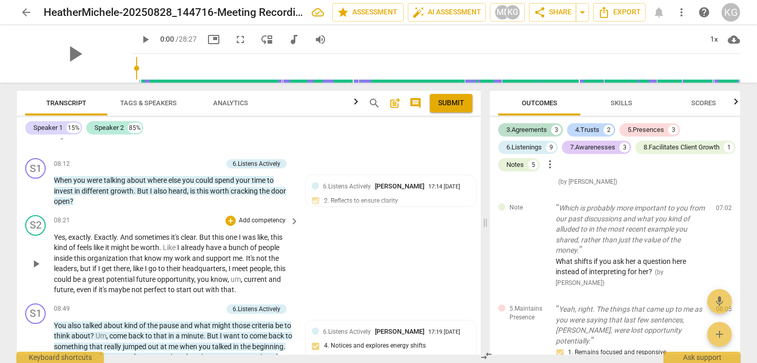
scroll to position [1995, 0]
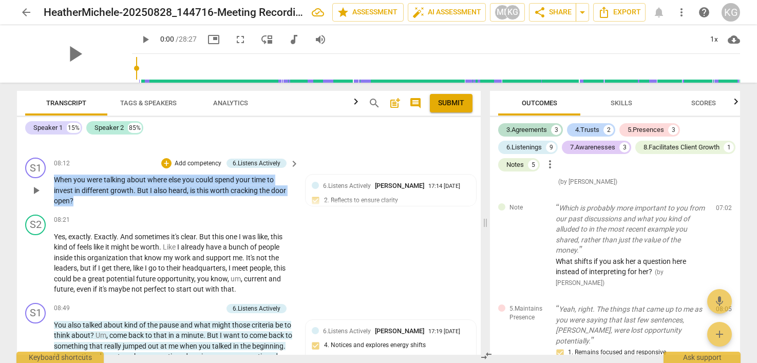
drag, startPoint x: 80, startPoint y: 223, endPoint x: 50, endPoint y: 201, distance: 36.8
click at [50, 201] on div "S1 play_arrow pause 08:12 + Add competency 6.Listens Actively keyboard_arrow_ri…" at bounding box center [249, 182] width 464 height 57
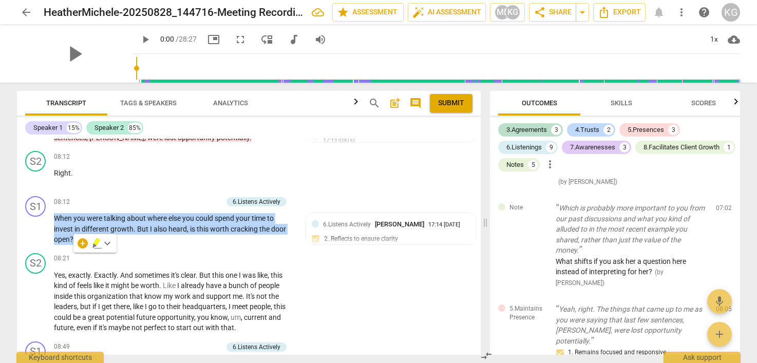
scroll to position [1960, 0]
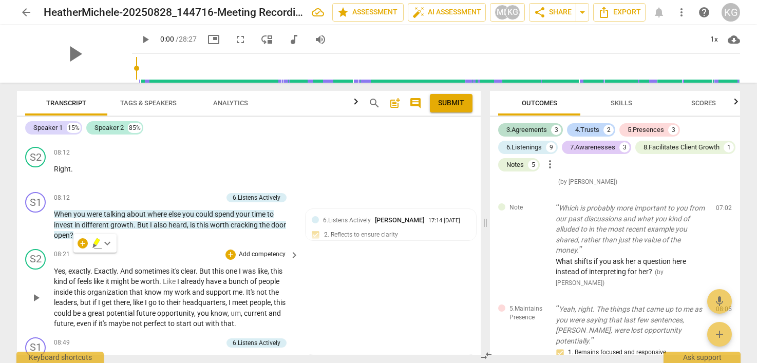
click at [158, 307] on span "go" at bounding box center [153, 302] width 10 height 8
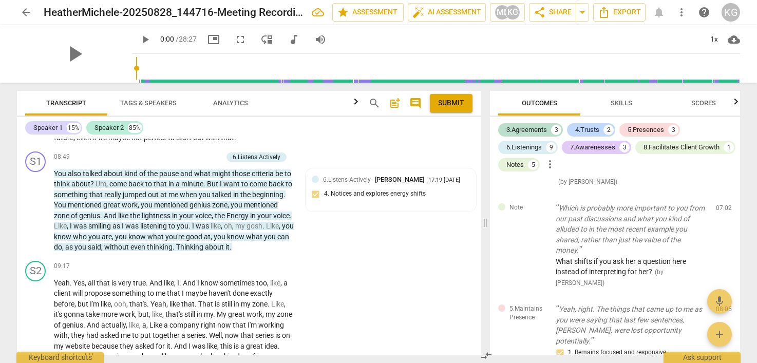
scroll to position [2149, 0]
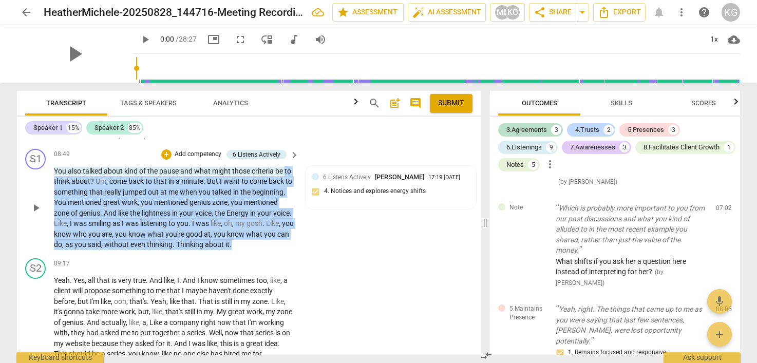
drag, startPoint x: 281, startPoint y: 268, endPoint x: 39, endPoint y: 201, distance: 251.6
click at [39, 201] on div "S1 play_arrow pause 08:49 + Add competency 6.Listens Actively keyboard_arrow_ri…" at bounding box center [249, 199] width 464 height 109
click at [49, 190] on div "play_arrow pause" at bounding box center [41, 208] width 26 height 78
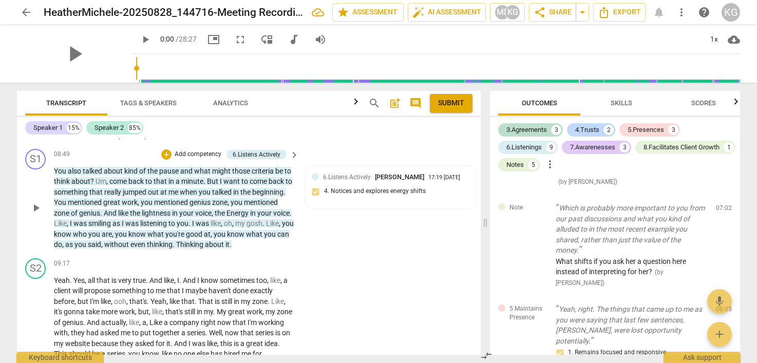
click at [53, 190] on div "play_arrow pause" at bounding box center [41, 208] width 26 height 78
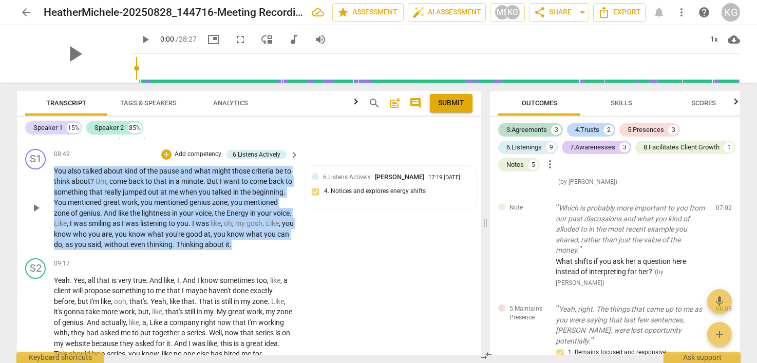
drag, startPoint x: 54, startPoint y: 189, endPoint x: 272, endPoint y: 272, distance: 233.1
click at [272, 254] on div "S1 play_arrow pause 08:49 + Add competency 6.Listens Actively keyboard_arrow_ri…" at bounding box center [249, 199] width 464 height 109
click at [167, 160] on div "+" at bounding box center [166, 154] width 10 height 10
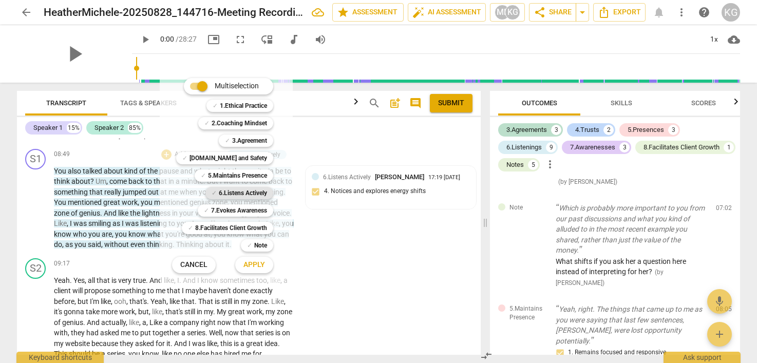
click at [250, 193] on b "6.Listens Actively" at bounding box center [243, 193] width 48 height 12
click at [241, 159] on b "[DOMAIN_NAME] and Safety" at bounding box center [229, 158] width 78 height 12
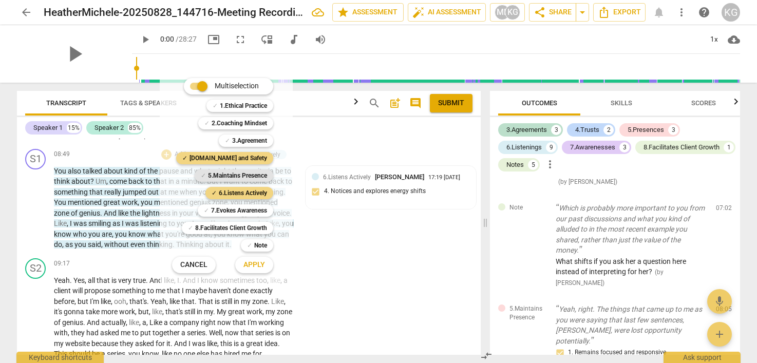
click at [241, 175] on b "5.Maintains Presence" at bounding box center [237, 175] width 59 height 12
click at [263, 269] on span "Apply" at bounding box center [254, 265] width 22 height 10
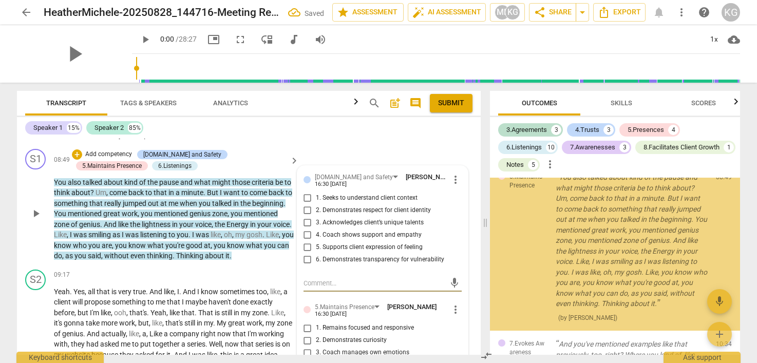
scroll to position [2529, 0]
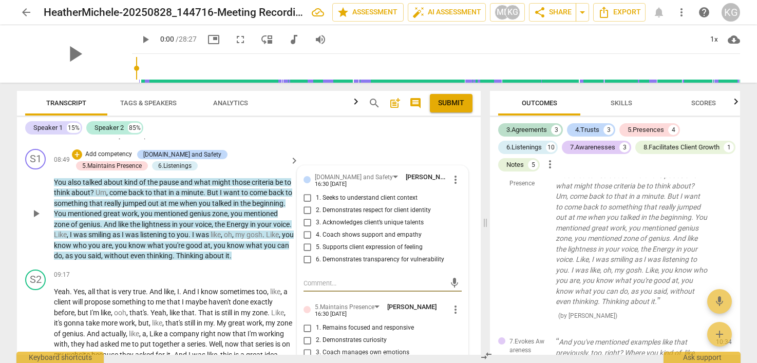
click at [306, 217] on input "2. Demonstrates respect for client identity" at bounding box center [307, 210] width 16 height 12
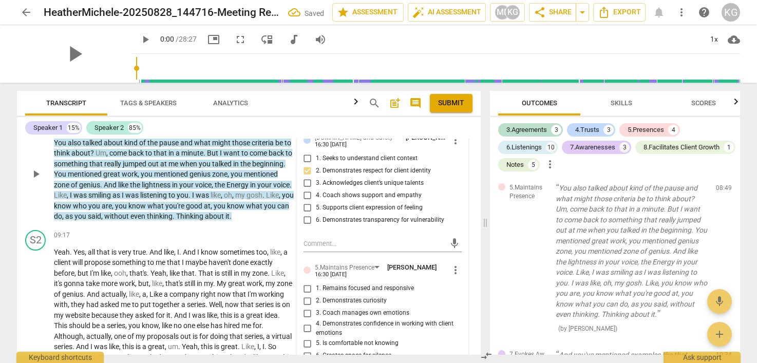
scroll to position [2190, 0]
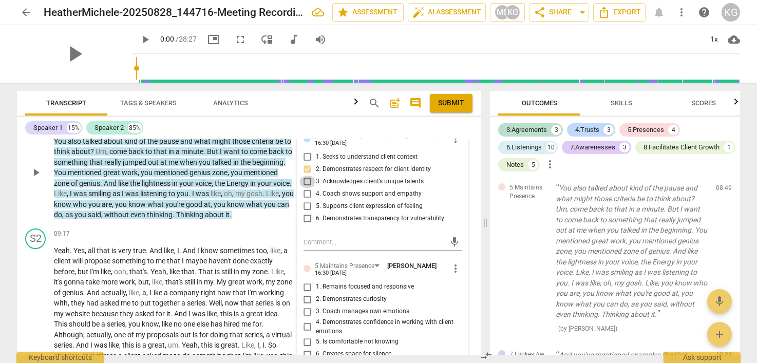
click at [306, 188] on input "3. Acknowledges client’s unique talents" at bounding box center [307, 182] width 16 height 12
click at [330, 247] on textarea at bounding box center [375, 242] width 142 height 10
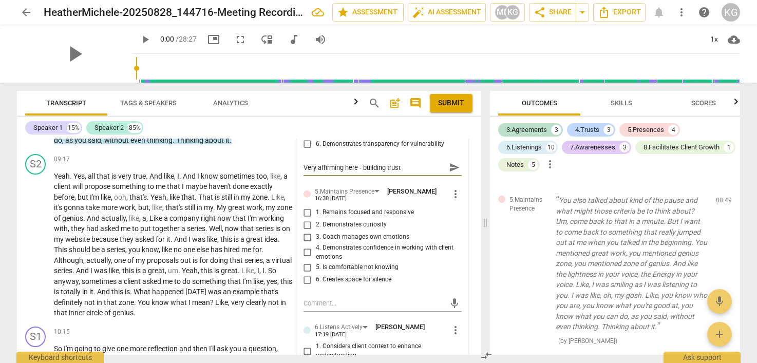
scroll to position [2266, 0]
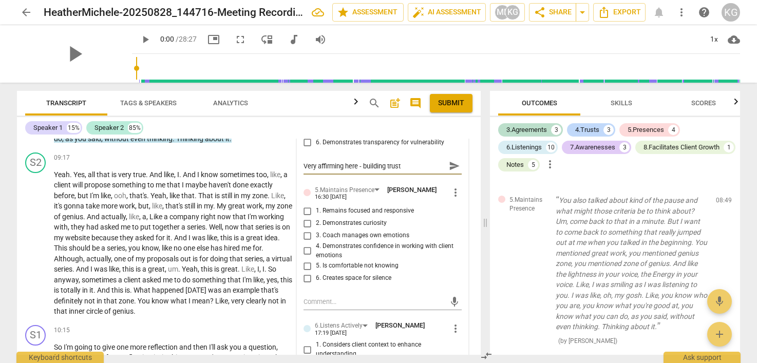
click at [307, 217] on input "1. Remains focused and responsive" at bounding box center [307, 211] width 16 height 12
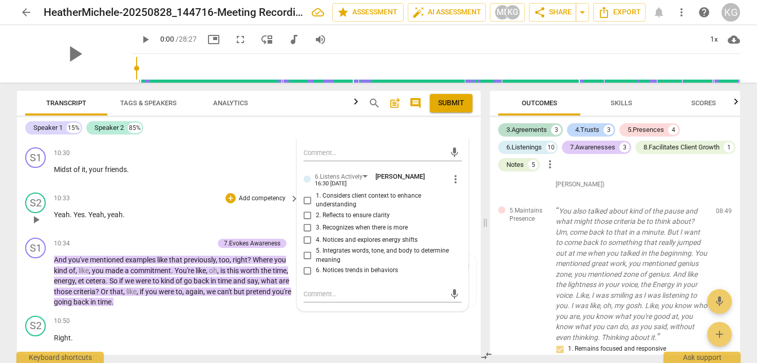
scroll to position [2563, 0]
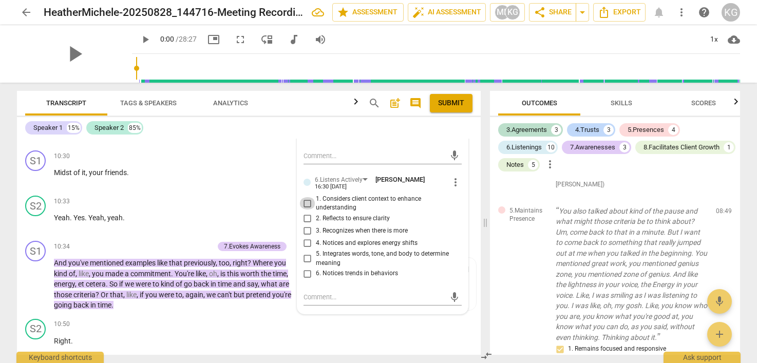
click at [312, 210] on input "1. Considers client context to enhance understanding" at bounding box center [307, 203] width 16 height 12
click at [334, 302] on textarea at bounding box center [375, 297] width 142 height 10
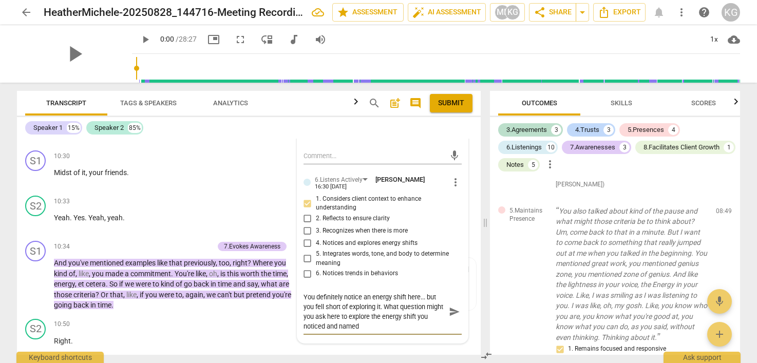
scroll to position [0, 0]
click at [451, 317] on span "send" at bounding box center [454, 311] width 11 height 11
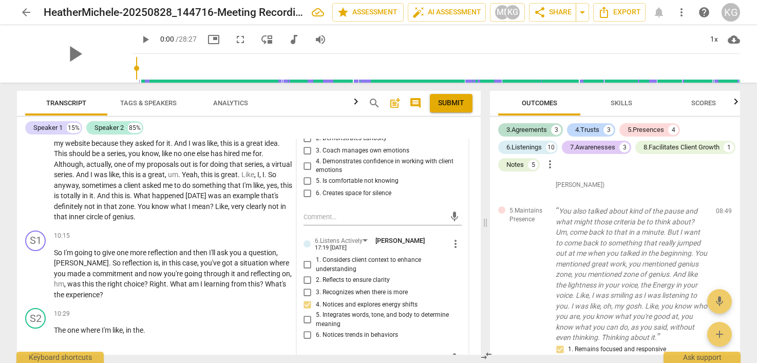
scroll to position [2385, 0]
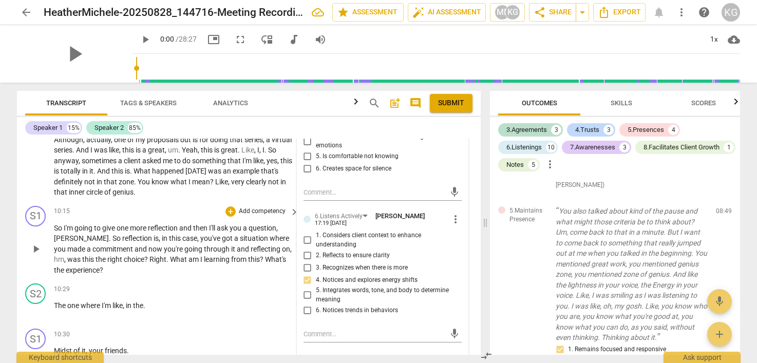
click at [234, 242] on span "a" at bounding box center [237, 238] width 6 height 8
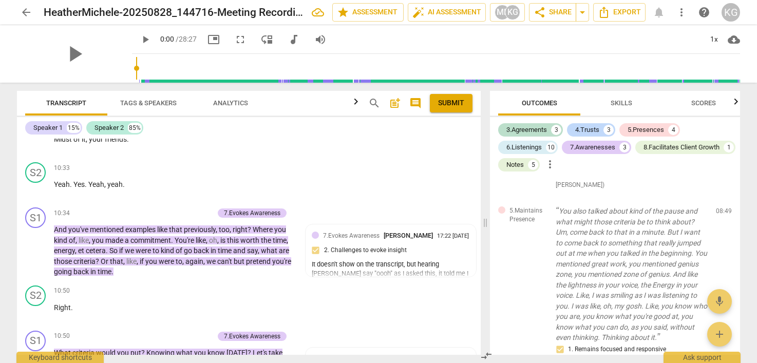
scroll to position [2598, 0]
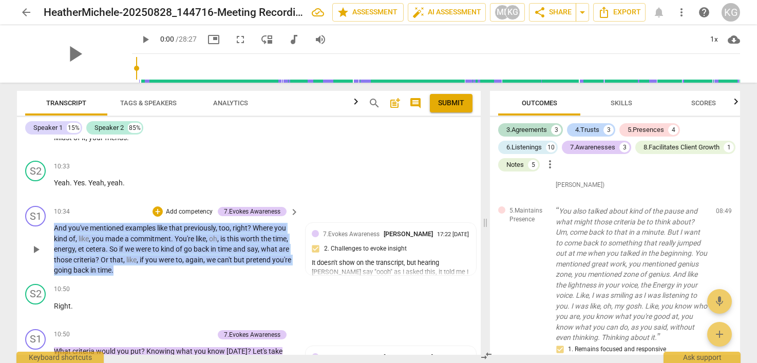
drag, startPoint x: 134, startPoint y: 291, endPoint x: 42, endPoint y: 251, distance: 100.5
click at [42, 251] on div "S1 play_arrow pause 10:34 + Add competency 7.Evokes Awareness keyboard_arrow_ri…" at bounding box center [249, 241] width 464 height 78
click at [159, 217] on div "+" at bounding box center [158, 211] width 10 height 10
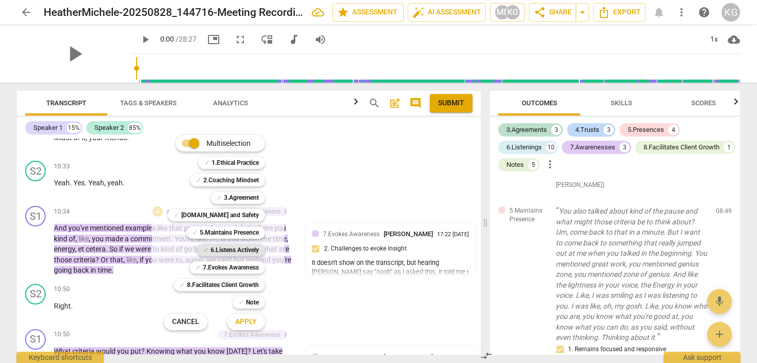
click at [247, 248] on b "6.Listens Actively" at bounding box center [235, 250] width 48 height 12
click at [248, 272] on b "7.Evokes Awareness" at bounding box center [231, 267] width 56 height 12
click at [240, 232] on b "5.Maintains Presence" at bounding box center [229, 232] width 59 height 12
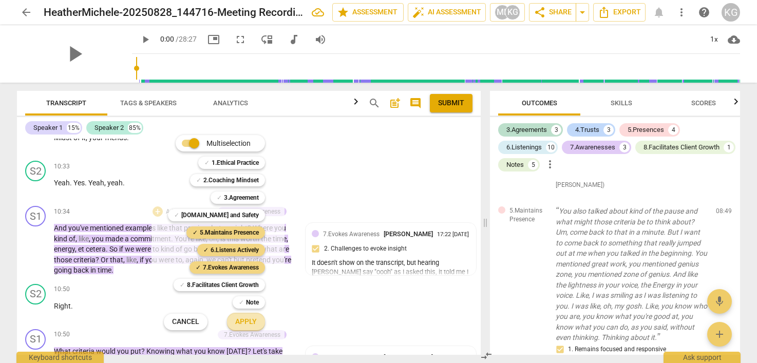
click at [242, 327] on button "Apply" at bounding box center [246, 322] width 38 height 18
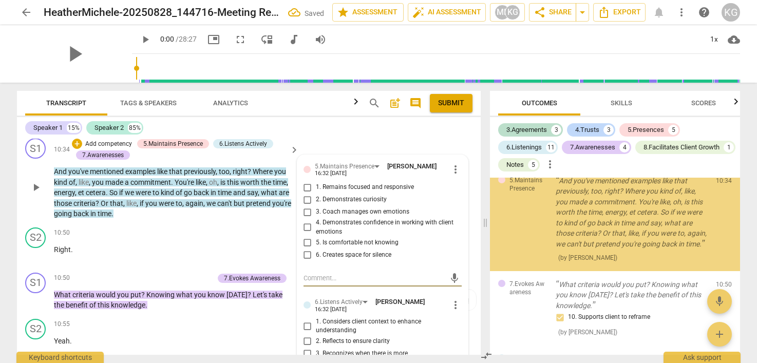
scroll to position [2623, 0]
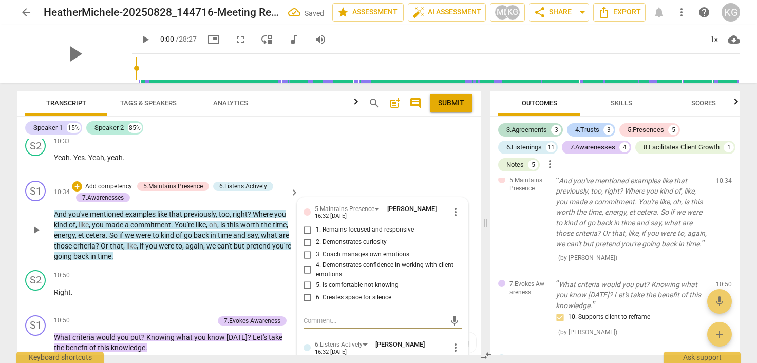
click at [304, 236] on input "1. Remains focused and responsive" at bounding box center [307, 230] width 16 height 12
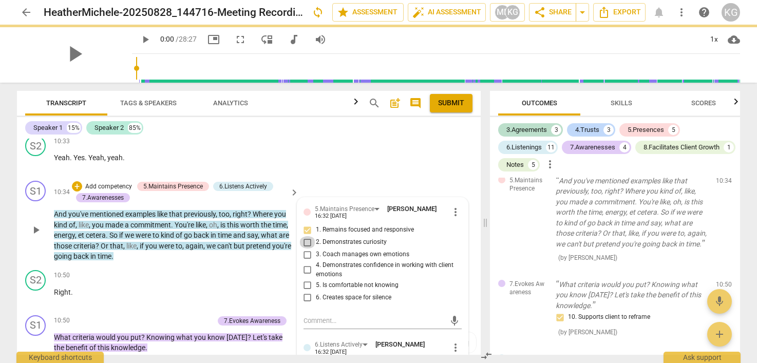
click at [308, 249] on input "2. Demonstrates curiosity" at bounding box center [307, 242] width 16 height 12
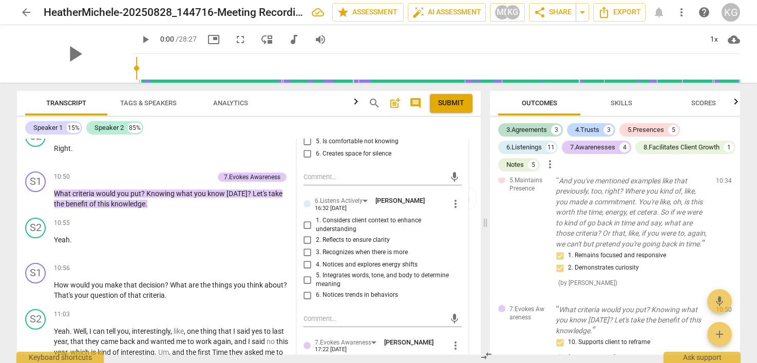
scroll to position [2768, 0]
click at [306, 230] on input "1. Considers client context to enhance understanding" at bounding box center [307, 224] width 16 height 12
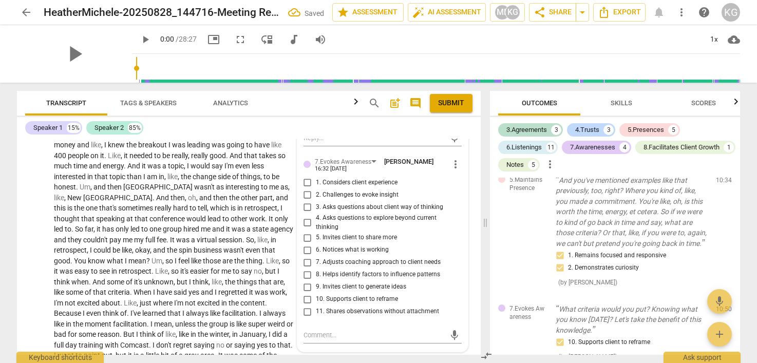
scroll to position [3207, 0]
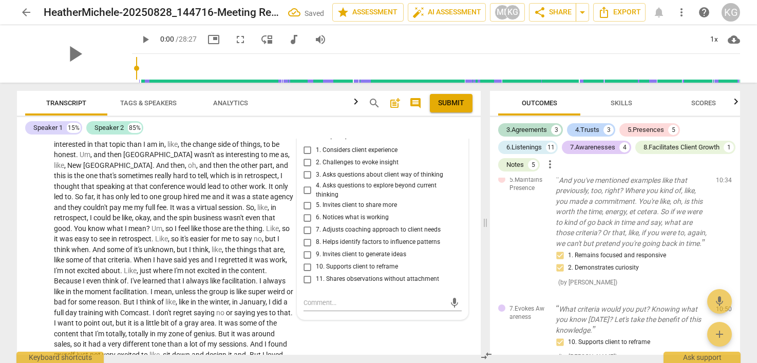
click at [305, 181] on input "3. Asks questions about client way of thinking" at bounding box center [307, 175] width 16 height 12
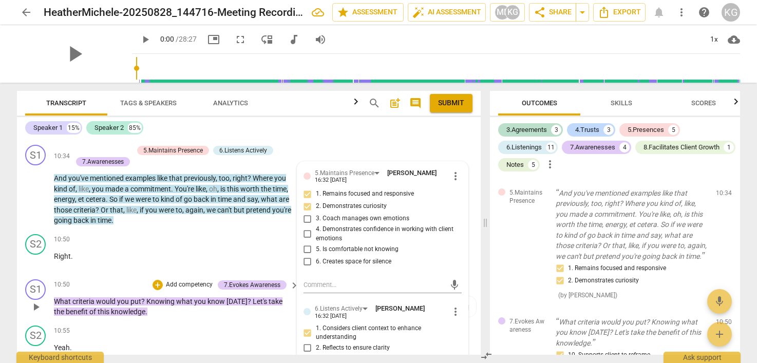
scroll to position [2662, 0]
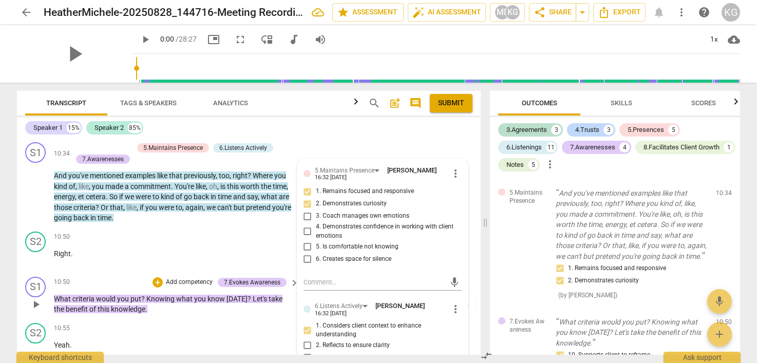
click at [120, 303] on span "you" at bounding box center [123, 299] width 13 height 8
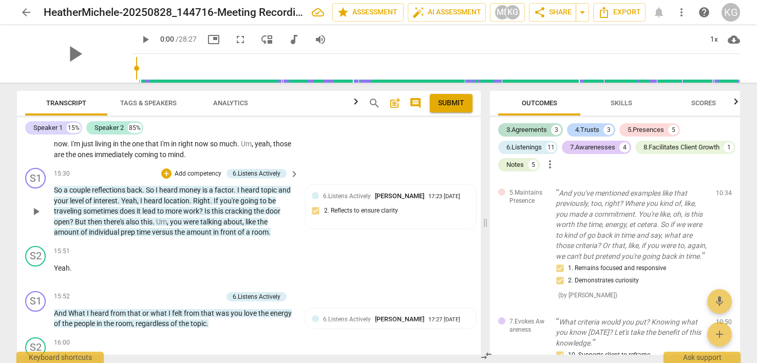
scroll to position [3577, 0]
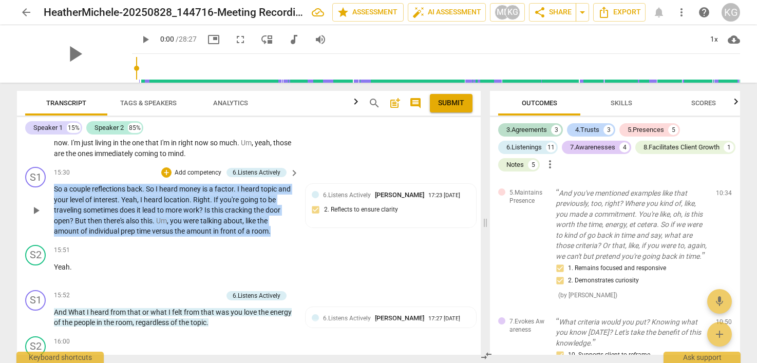
drag, startPoint x: 279, startPoint y: 240, endPoint x: 50, endPoint y: 195, distance: 234.1
click at [50, 195] on div "S1 play_arrow pause 15:30 + Add competency 6.Listens Actively keyboard_arrow_ri…" at bounding box center [249, 202] width 464 height 78
click at [165, 178] on div "+" at bounding box center [166, 172] width 10 height 10
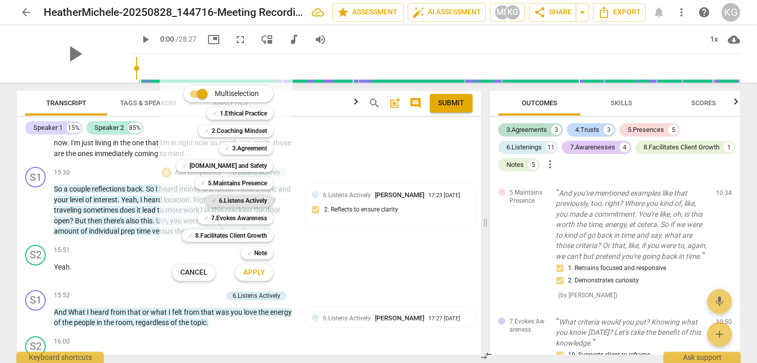
click at [248, 197] on b "6.Listens Actively" at bounding box center [243, 201] width 48 height 12
click at [257, 268] on span "Apply" at bounding box center [254, 273] width 22 height 10
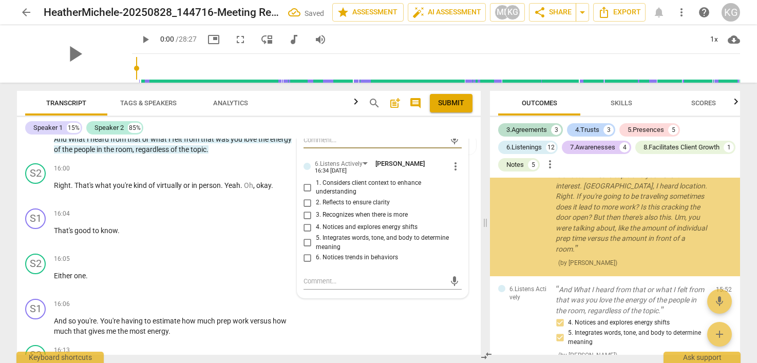
scroll to position [3752, 0]
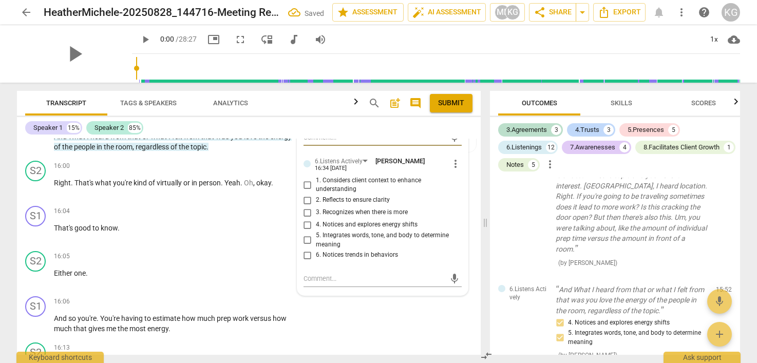
click at [307, 206] on input "2. Reflects to ensure clarity" at bounding box center [307, 200] width 16 height 12
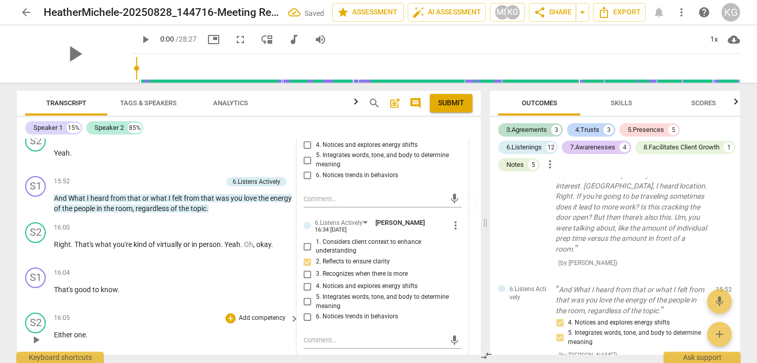
scroll to position [3683, 0]
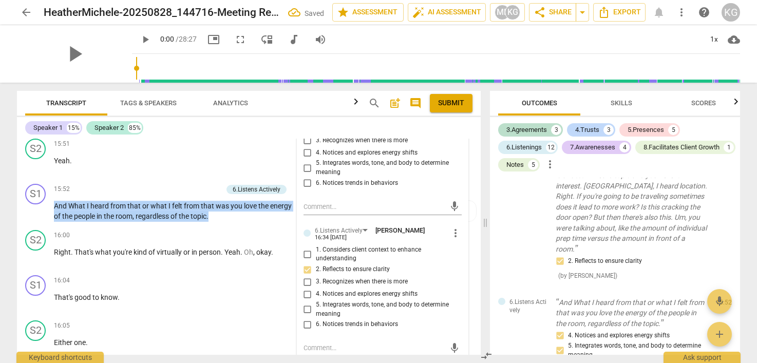
drag, startPoint x: 223, startPoint y: 224, endPoint x: 15, endPoint y: 218, distance: 207.6
click at [15, 218] on div "Transcript Tags & Speakers Analytics search post_add comment Submit Speaker 1 1…" at bounding box center [247, 223] width 476 height 280
click at [166, 195] on div "+" at bounding box center [166, 189] width 10 height 10
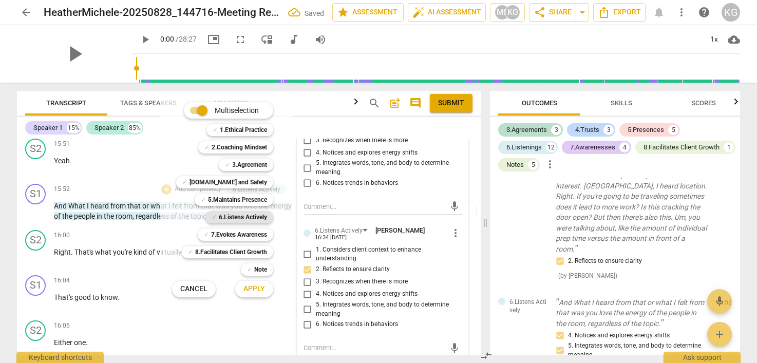
click at [251, 218] on b "6.Listens Actively" at bounding box center [243, 217] width 48 height 12
click at [261, 288] on span "Apply" at bounding box center [254, 289] width 22 height 10
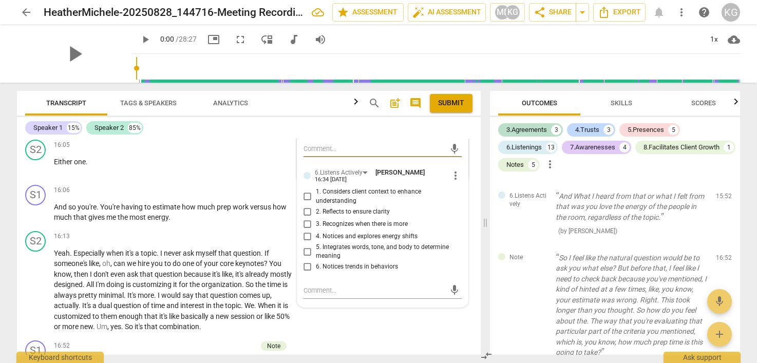
scroll to position [3879, 0]
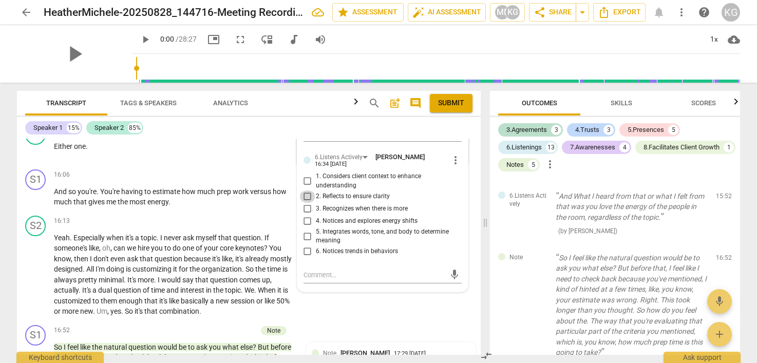
click at [306, 203] on input "2. Reflects to ensure clarity" at bounding box center [307, 197] width 16 height 12
click at [233, 242] on span "that" at bounding box center [225, 238] width 15 height 8
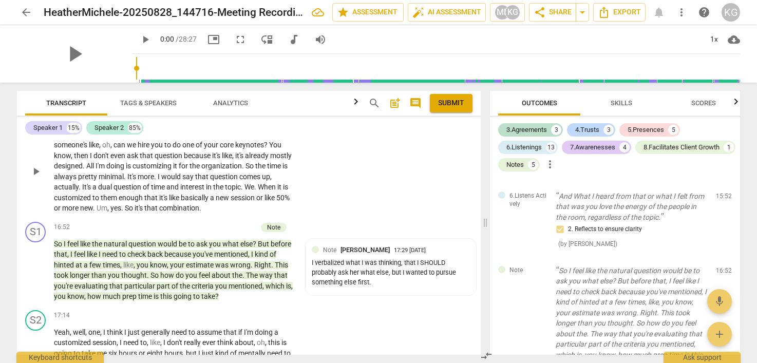
scroll to position [3984, 0]
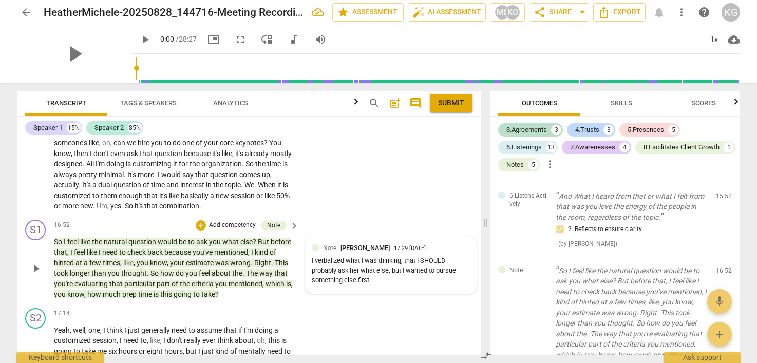
click at [340, 278] on div "I verbalized what I was thinking, that I SHOULD probably ask her what else, but…" at bounding box center [391, 270] width 158 height 29
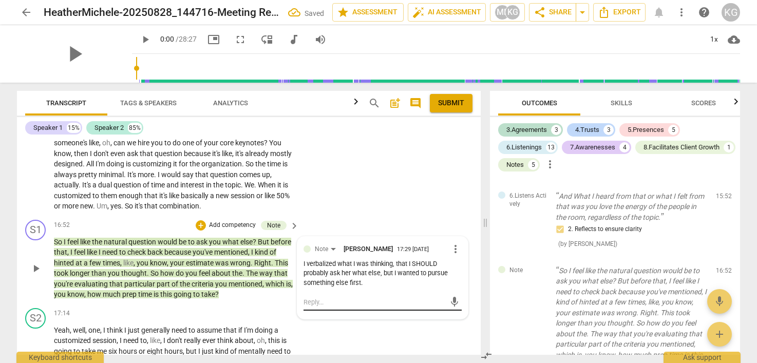
click at [332, 307] on textarea at bounding box center [375, 302] width 142 height 10
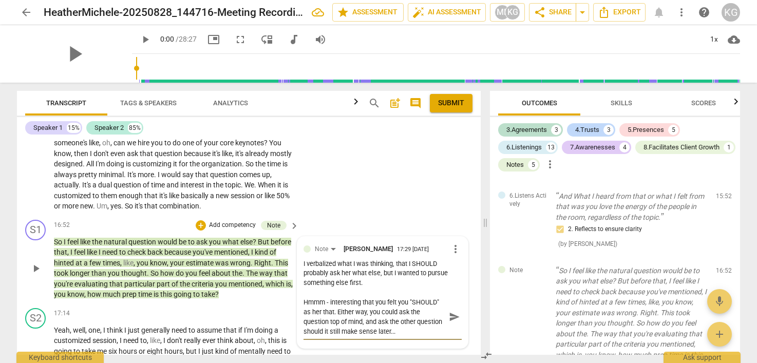
click at [334, 322] on textarea "Hmmm - interesting that you felt you "SHOULD" as her that. Either way, you coul…" at bounding box center [375, 316] width 142 height 39
click at [449, 323] on span "send" at bounding box center [454, 316] width 11 height 11
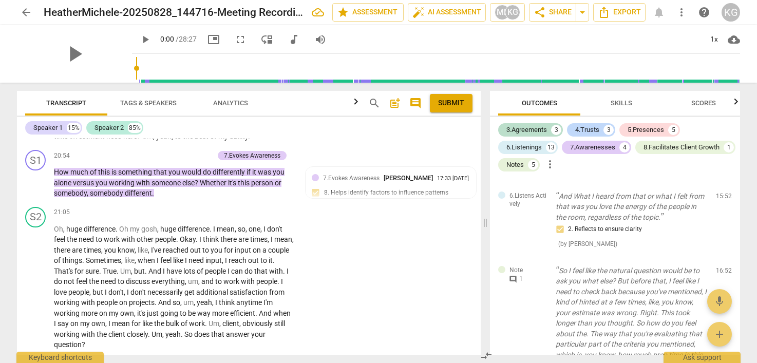
scroll to position [4766, 0]
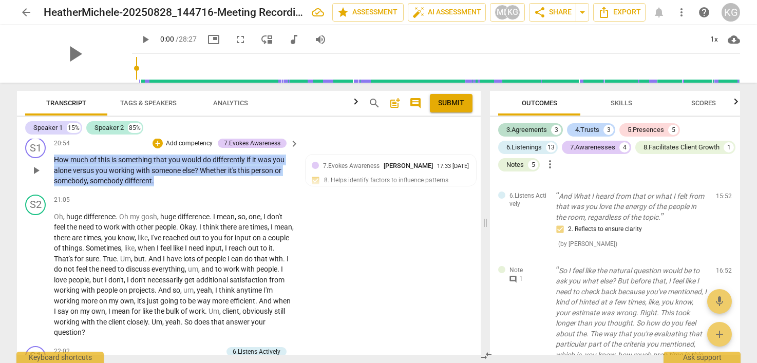
drag, startPoint x: 156, startPoint y: 211, endPoint x: 52, endPoint y: 189, distance: 106.5
click at [52, 189] on div "S1 play_arrow pause 20:54 + Add competency 7.Evokes Awareness keyboard_arrow_ri…" at bounding box center [249, 162] width 464 height 57
click at [156, 148] on div "+" at bounding box center [158, 143] width 10 height 10
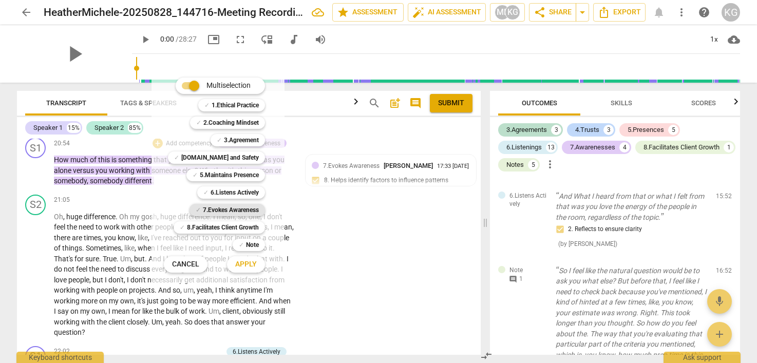
click at [249, 210] on b "7.Evokes Awareness" at bounding box center [231, 210] width 56 height 12
click at [258, 264] on button "Apply" at bounding box center [246, 264] width 38 height 18
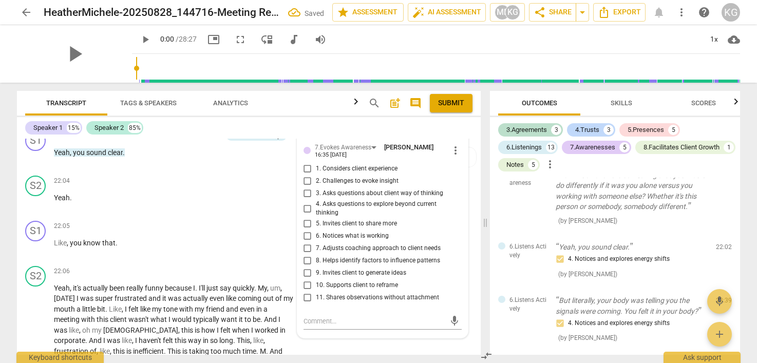
scroll to position [4986, 0]
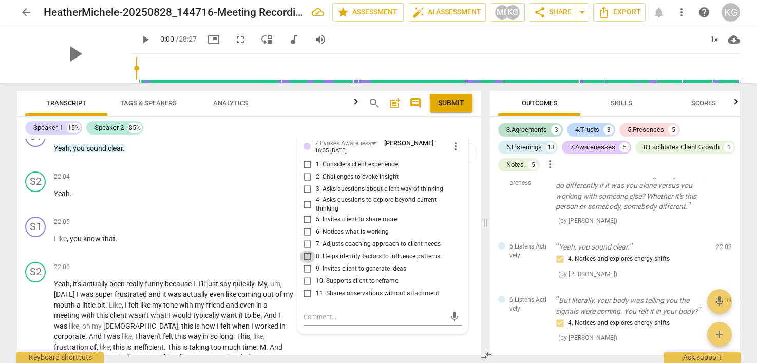
click at [303, 263] on input "8. Helps identify factors to influence patterns" at bounding box center [307, 257] width 16 height 12
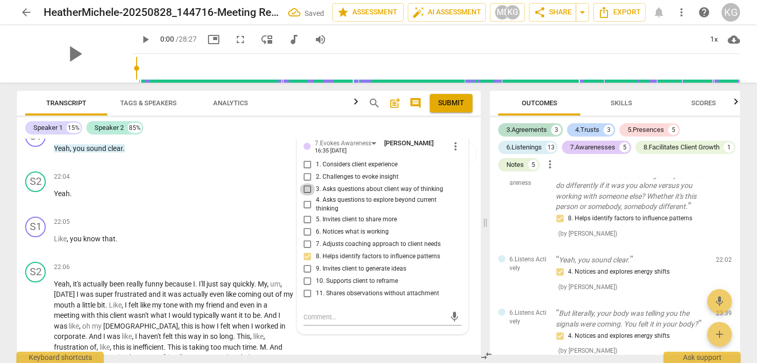
click at [305, 196] on input "3. Asks questions about client way of thinking" at bounding box center [307, 189] width 16 height 12
click at [197, 298] on span "actually" at bounding box center [196, 294] width 27 height 8
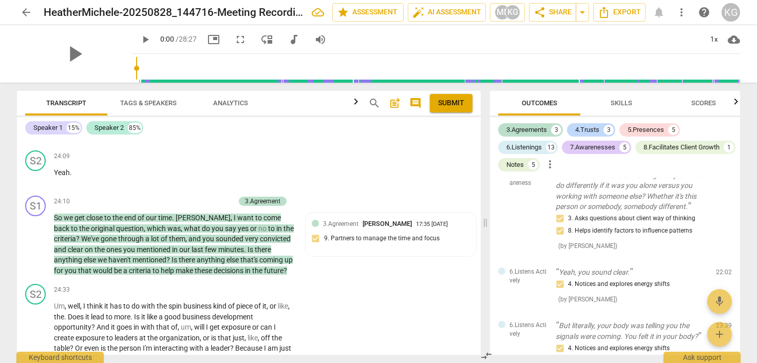
scroll to position [5561, 0]
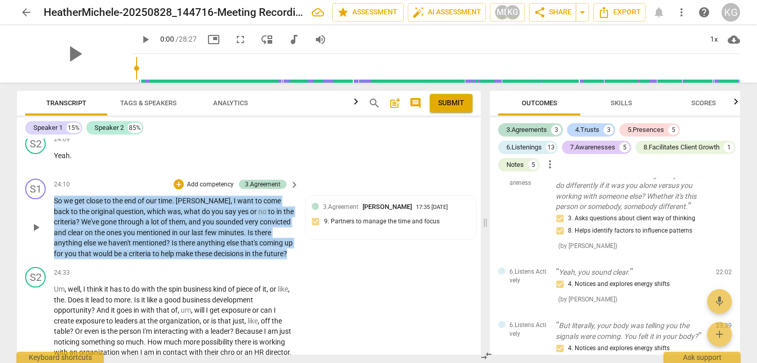
drag, startPoint x: 278, startPoint y: 264, endPoint x: 48, endPoint y: 211, distance: 236.3
click at [48, 211] on div "S1 play_arrow pause 24:10 + Add competency 3.Agreement keyboard_arrow_right So …" at bounding box center [249, 219] width 464 height 88
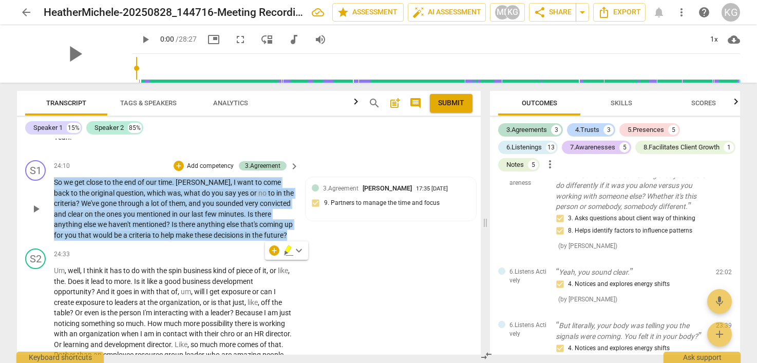
scroll to position [5585, 0]
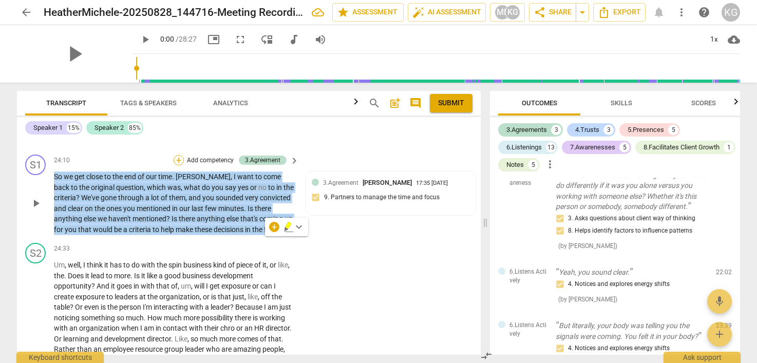
click at [178, 165] on div "+" at bounding box center [179, 160] width 10 height 10
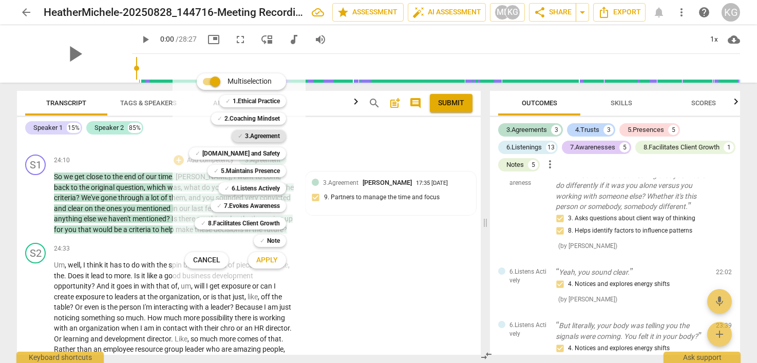
click at [245, 133] on b "3.Agreement" at bounding box center [262, 136] width 35 height 12
click at [259, 186] on b "6.Listens Actively" at bounding box center [256, 188] width 48 height 12
click at [268, 257] on span "Apply" at bounding box center [267, 260] width 22 height 10
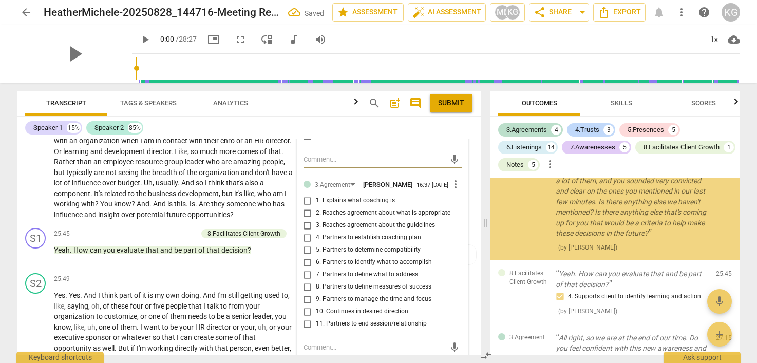
scroll to position [5804, 0]
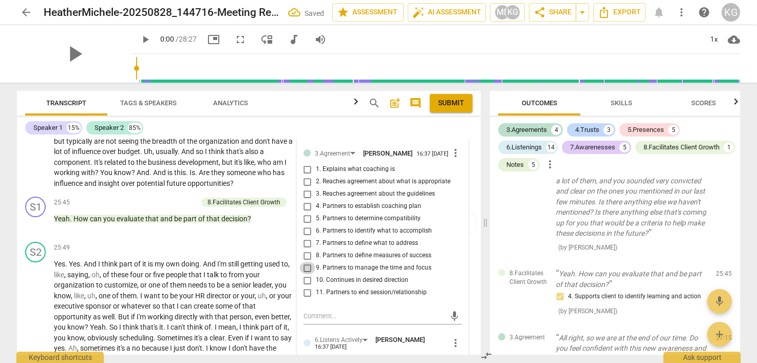
click at [309, 274] on input "9. Partners to manage the time and focus" at bounding box center [307, 268] width 16 height 12
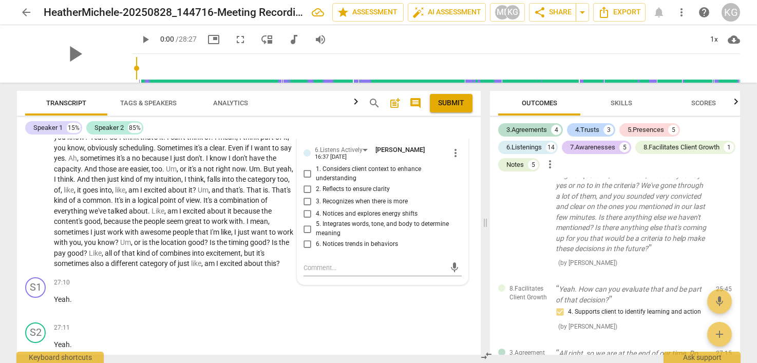
scroll to position [5995, 0]
click at [344, 272] on textarea at bounding box center [375, 267] width 142 height 10
click at [449, 278] on span "send" at bounding box center [454, 272] width 11 height 11
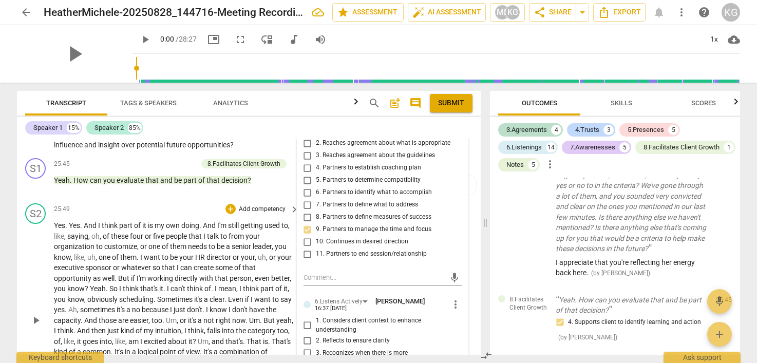
scroll to position [5844, 0]
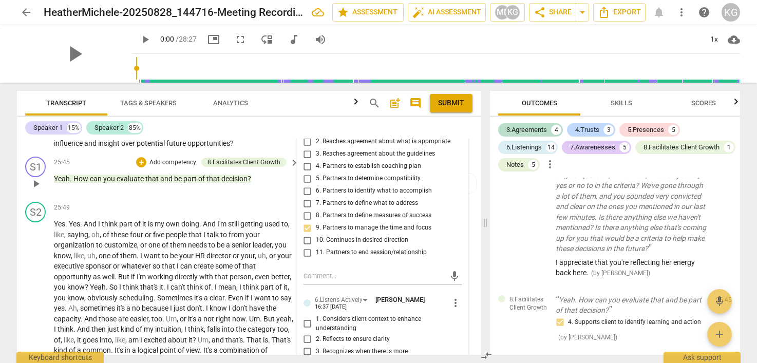
click at [214, 183] on span "that" at bounding box center [213, 179] width 15 height 8
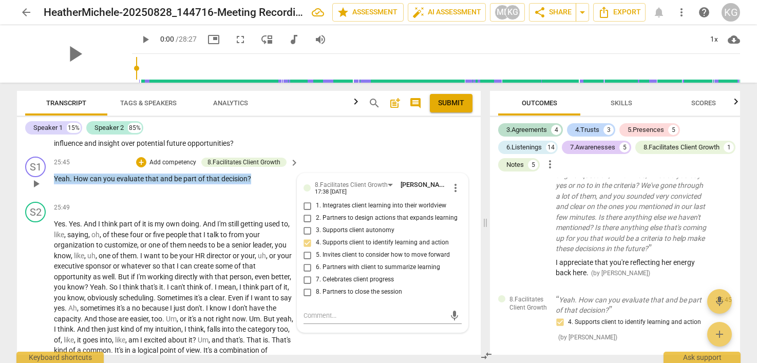
drag, startPoint x: 258, startPoint y: 191, endPoint x: 50, endPoint y: 187, distance: 208.0
click at [50, 187] on div "S1 play_arrow pause 25:45 + Add competency 8.Facilitates Client Growth keyboard…" at bounding box center [249, 175] width 464 height 45
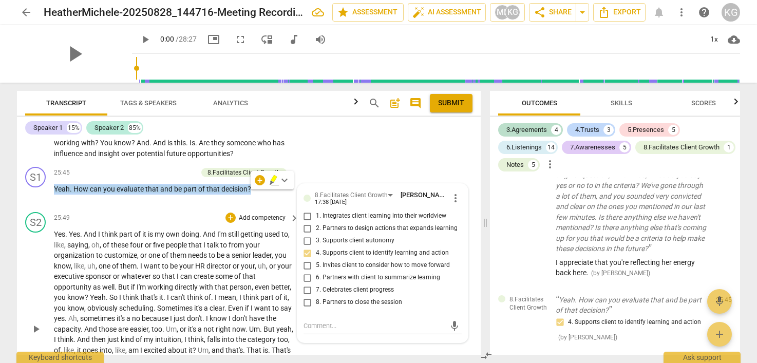
scroll to position [5842, 0]
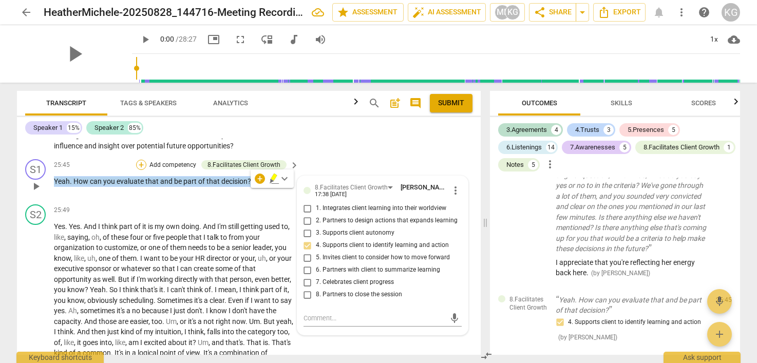
click at [142, 170] on div "+" at bounding box center [141, 165] width 10 height 10
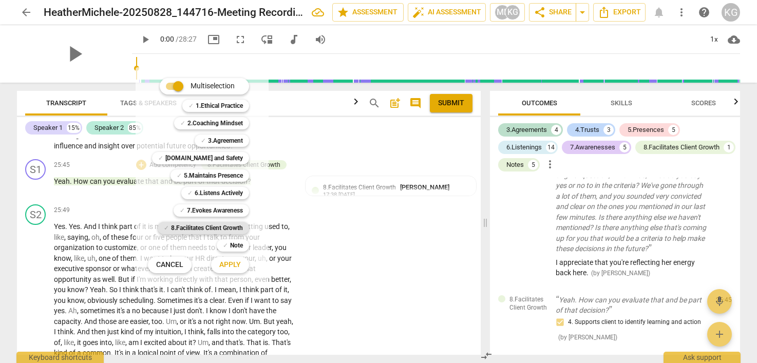
click at [214, 229] on b "8.Facilitates Client Growth" at bounding box center [207, 228] width 72 height 12
click at [238, 267] on span "Apply" at bounding box center [230, 265] width 22 height 10
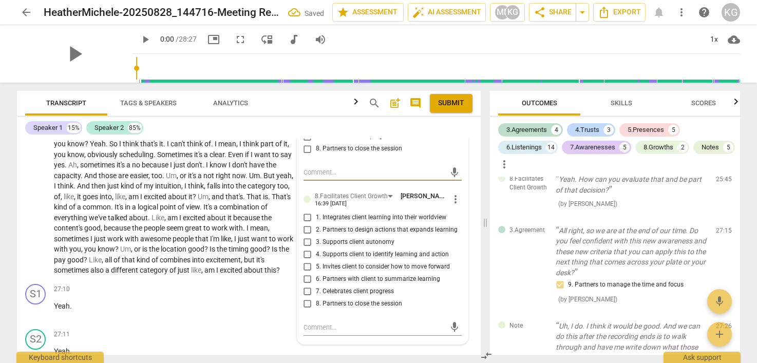
scroll to position [6007, 0]
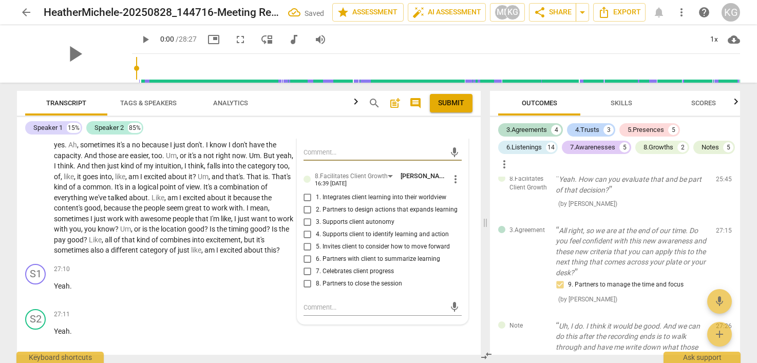
click at [307, 241] on input "4. Supports client to identify learning and action" at bounding box center [307, 235] width 16 height 12
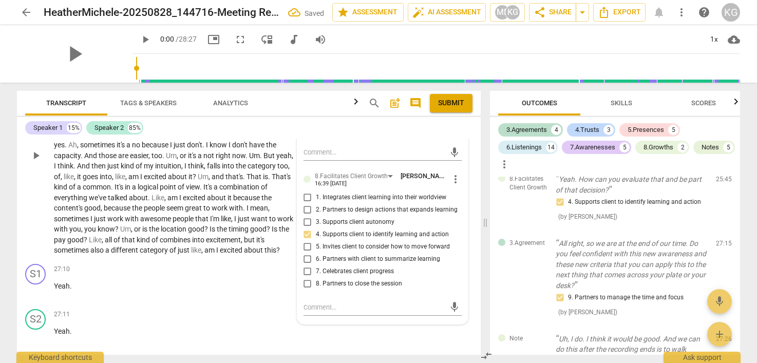
click at [206, 244] on span "into" at bounding box center [199, 240] width 14 height 8
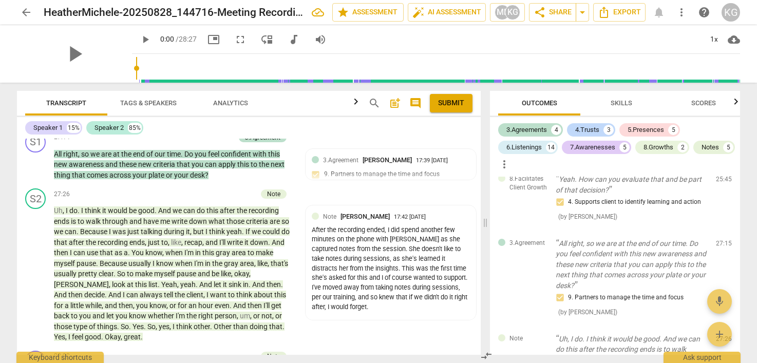
scroll to position [6238, 0]
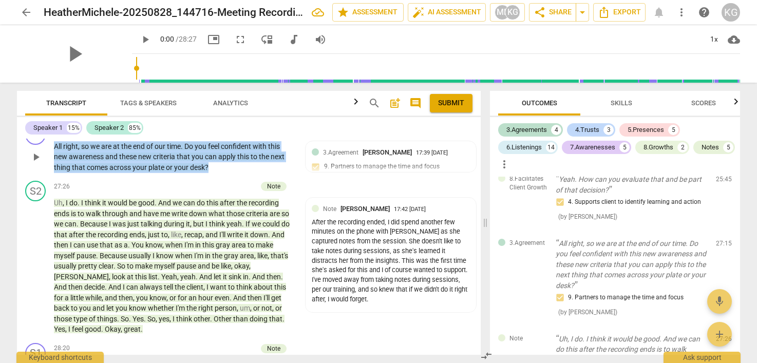
drag, startPoint x: 225, startPoint y: 187, endPoint x: 49, endPoint y: 169, distance: 177.1
click at [49, 169] on div "S1 play_arrow pause 27:14 + Add competency 3.Agreement keyboard_arrow_right All…" at bounding box center [249, 148] width 464 height 57
click at [178, 135] on div "+" at bounding box center [179, 130] width 10 height 10
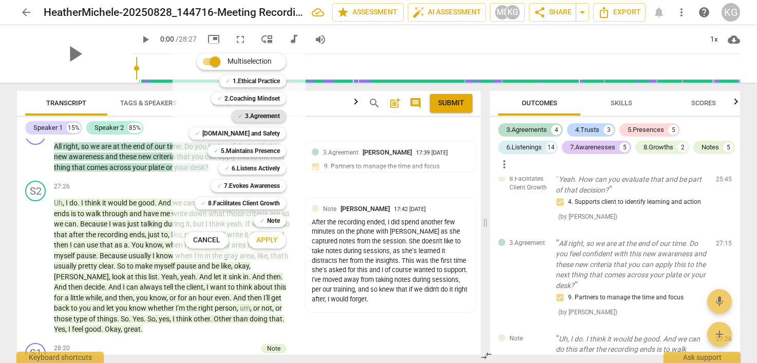
click at [271, 119] on b "3.Agreement" at bounding box center [262, 116] width 35 height 12
click at [270, 201] on b "8.Facilitates Client Growth" at bounding box center [244, 203] width 72 height 12
click at [272, 244] on span "Apply" at bounding box center [267, 240] width 22 height 10
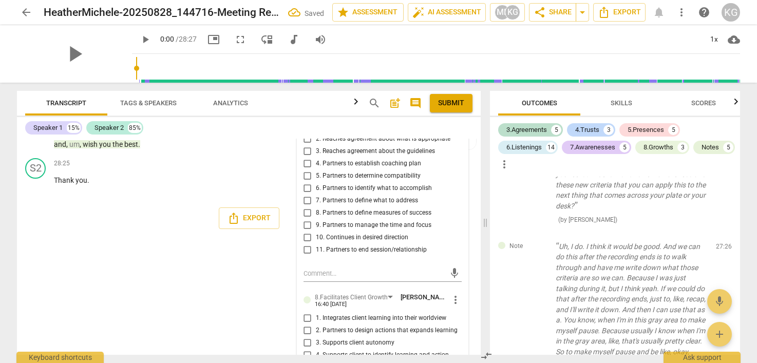
scroll to position [6505, 0]
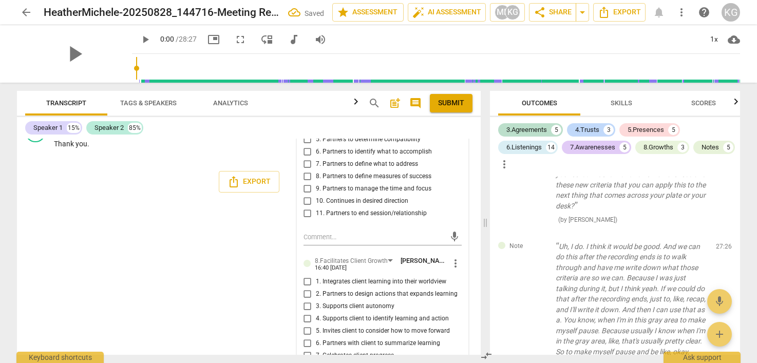
click at [307, 195] on input "9. Partners to manage the time and focus" at bounding box center [307, 189] width 16 height 12
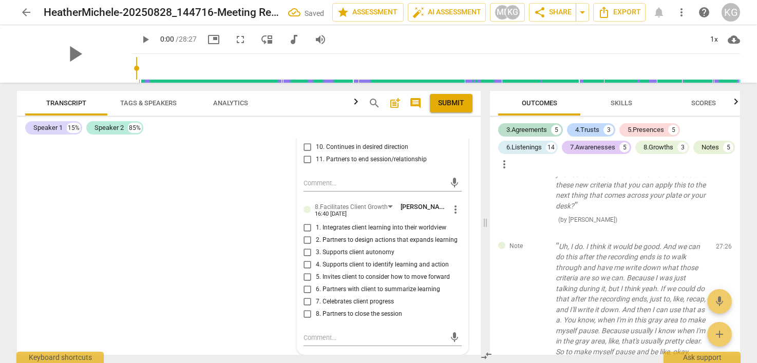
scroll to position [6587, 0]
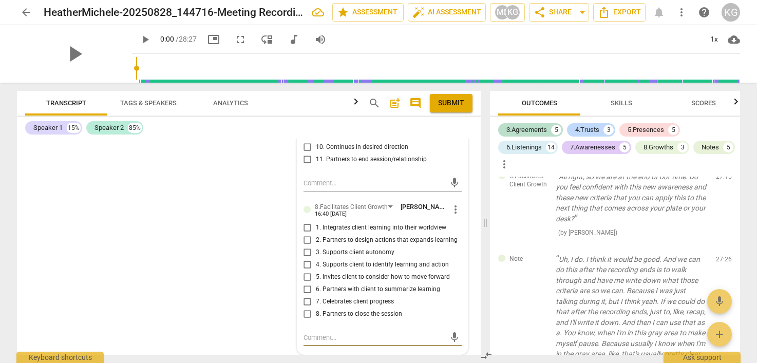
click at [322, 337] on textarea at bounding box center [375, 338] width 142 height 10
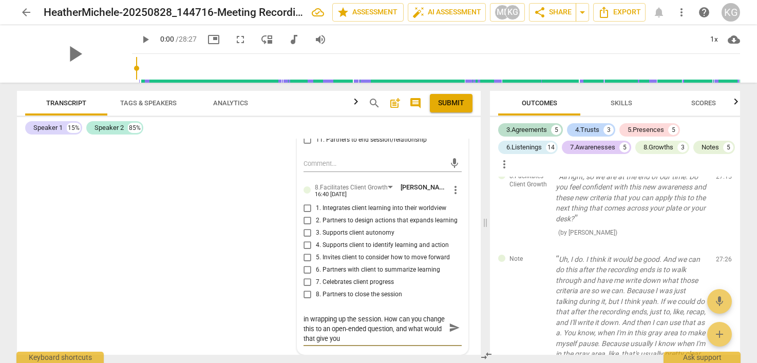
scroll to position [0, 0]
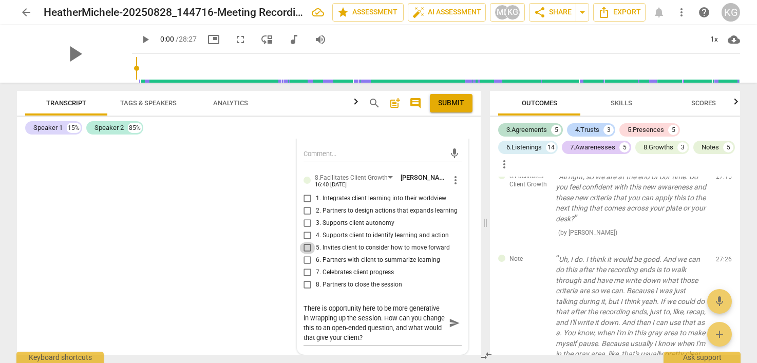
click at [307, 254] on input "5. Invites client to consider how to move forward" at bounding box center [307, 248] width 16 height 12
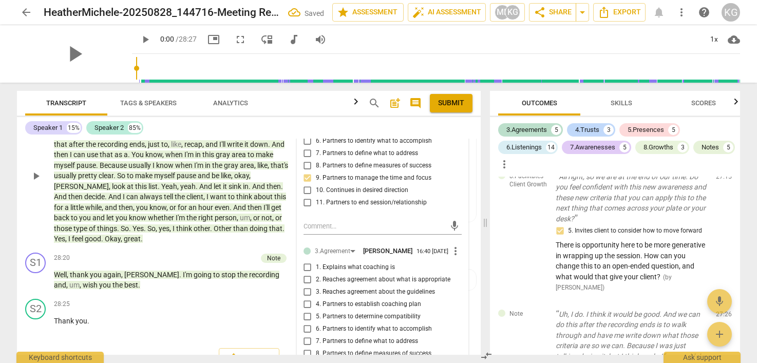
scroll to position [6332, 0]
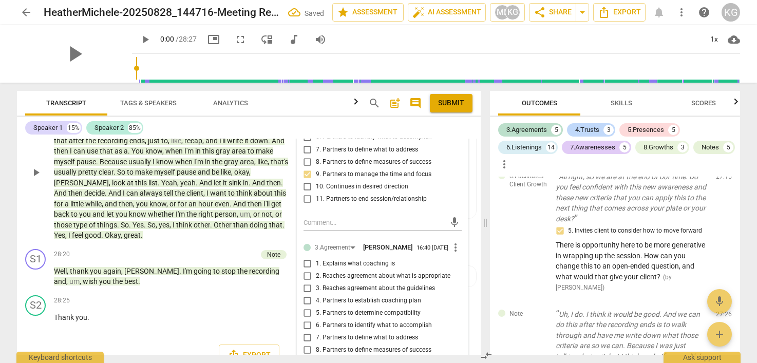
click at [71, 218] on span "back" at bounding box center [62, 214] width 17 height 8
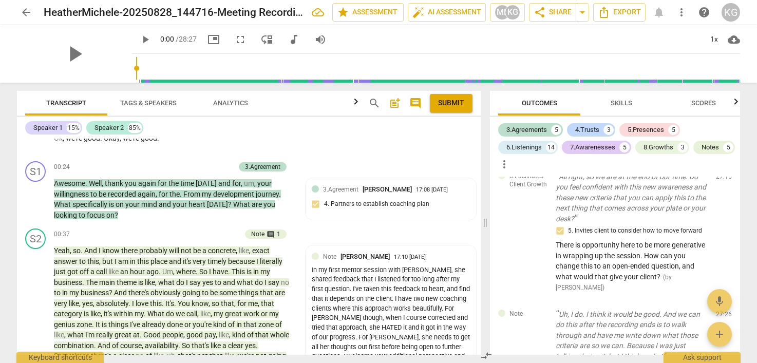
scroll to position [0, 0]
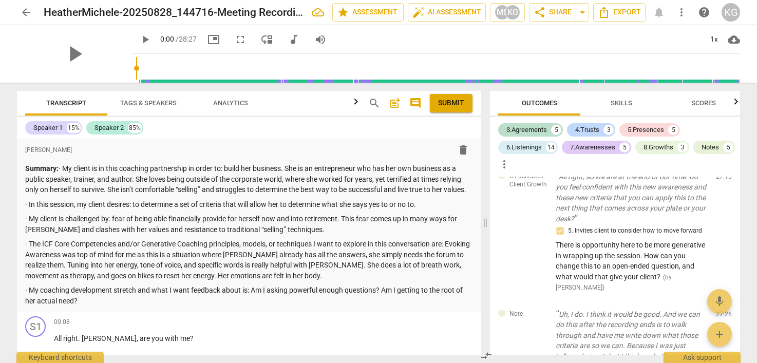
click at [391, 101] on span "post_add" at bounding box center [395, 103] width 12 height 12
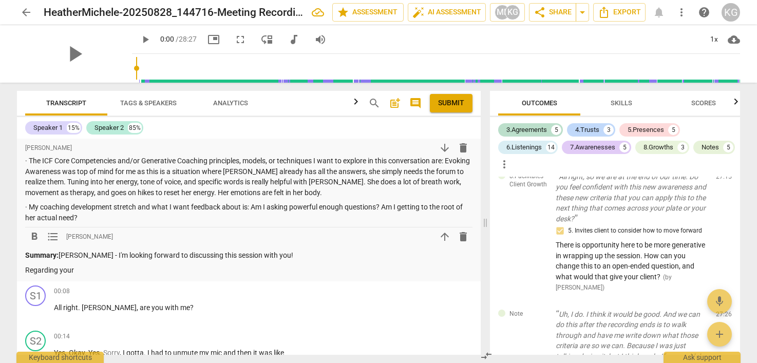
scroll to position [93, 0]
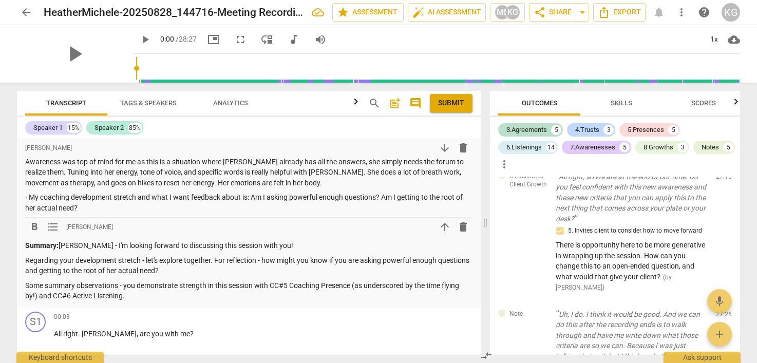
click at [263, 276] on p "Regarding your development stretch - let's explore together. For reflection - h…" at bounding box center [248, 265] width 447 height 21
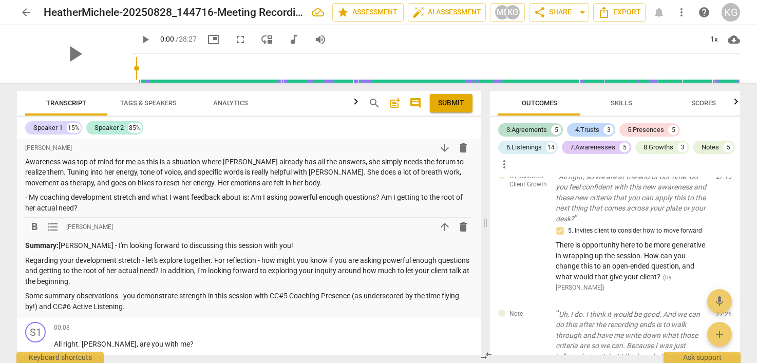
click at [158, 312] on p "Some summary observations - you demonstrate strength in this session with CC#5 …" at bounding box center [248, 301] width 447 height 21
click at [179, 306] on p "Some summary observations - you demonstrate strength in this session with CC#5 …" at bounding box center [248, 301] width 447 height 21
click at [154, 312] on p "Some summary observations - you demonstrate strength in this session with CC#5 …" at bounding box center [248, 301] width 447 height 21
